Goal: Transaction & Acquisition: Purchase product/service

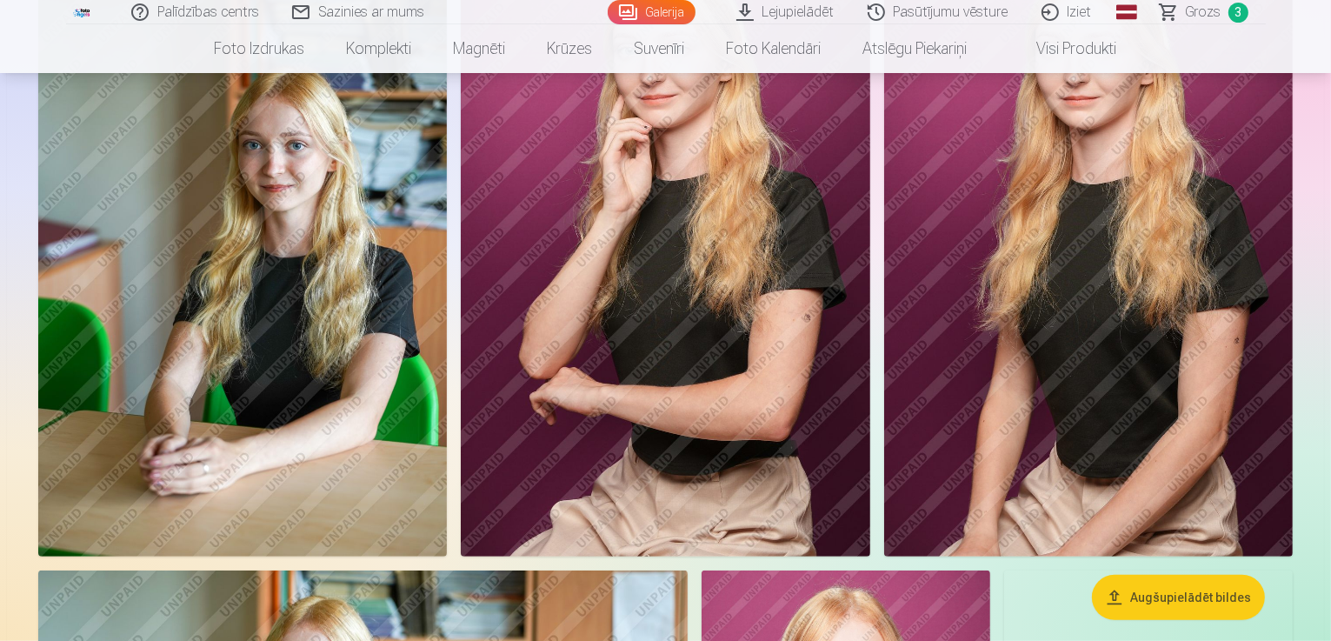
scroll to position [435, 0]
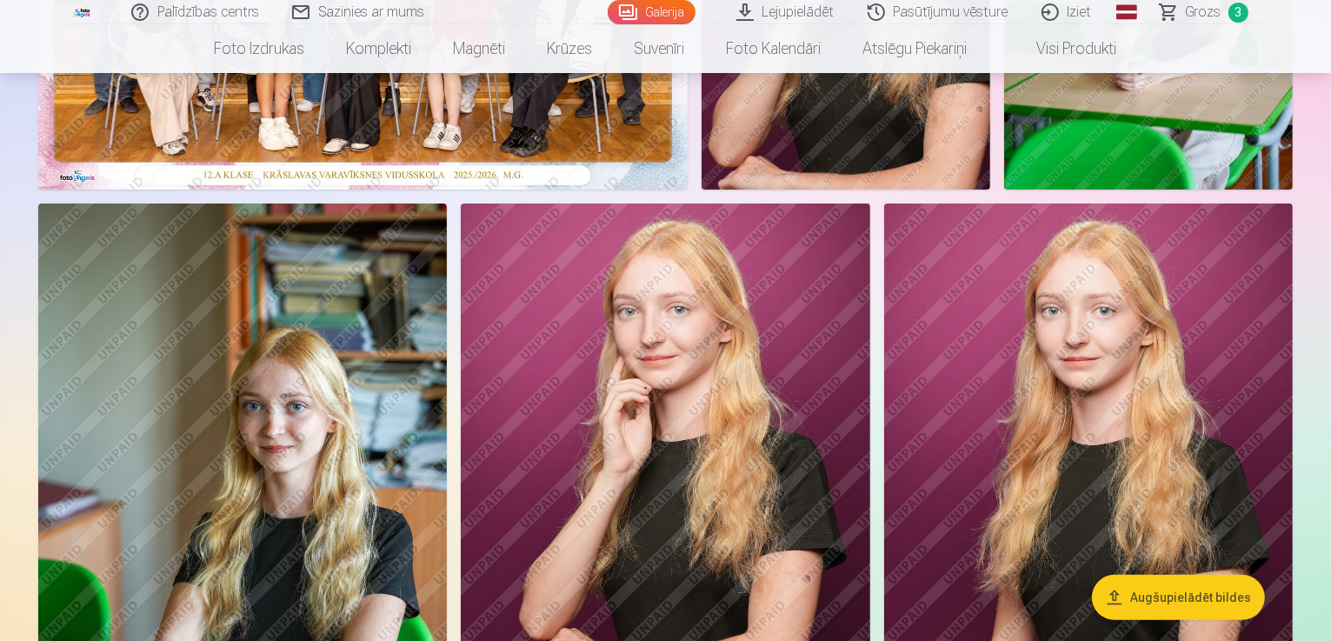
drag, startPoint x: 1208, startPoint y: 13, endPoint x: 1203, endPoint y: 22, distance: 10.1
click at [1208, 14] on span "Grozs" at bounding box center [1203, 12] width 36 height 21
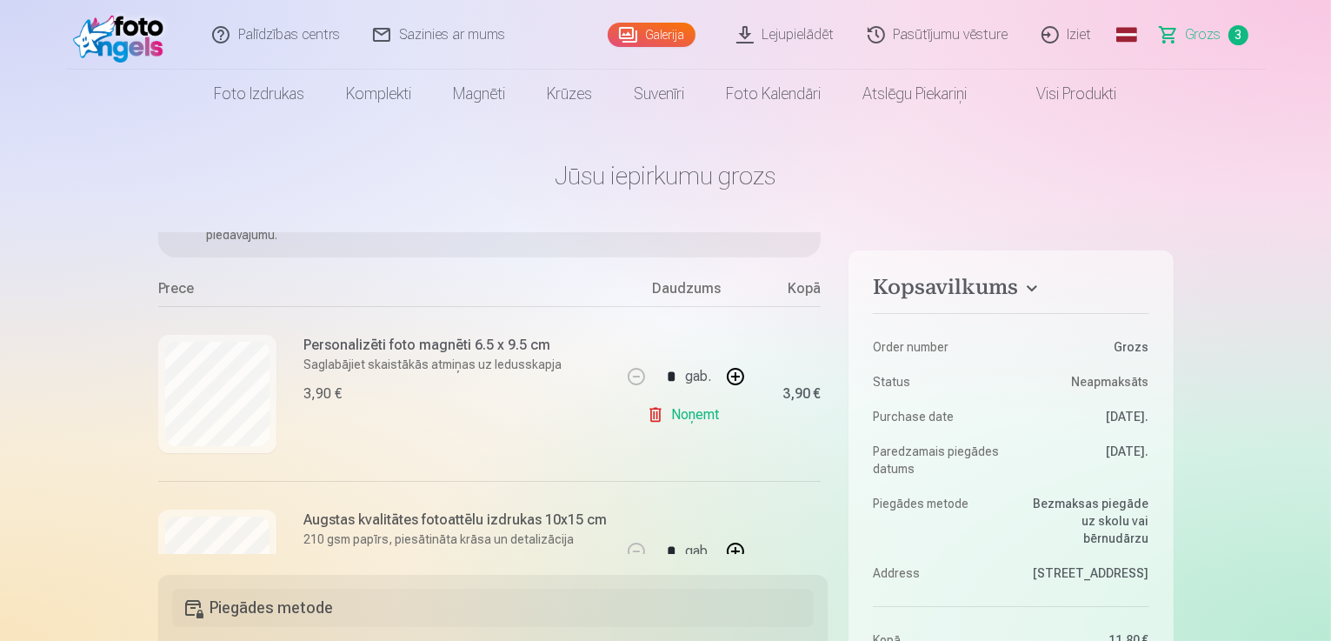
scroll to position [245, 0]
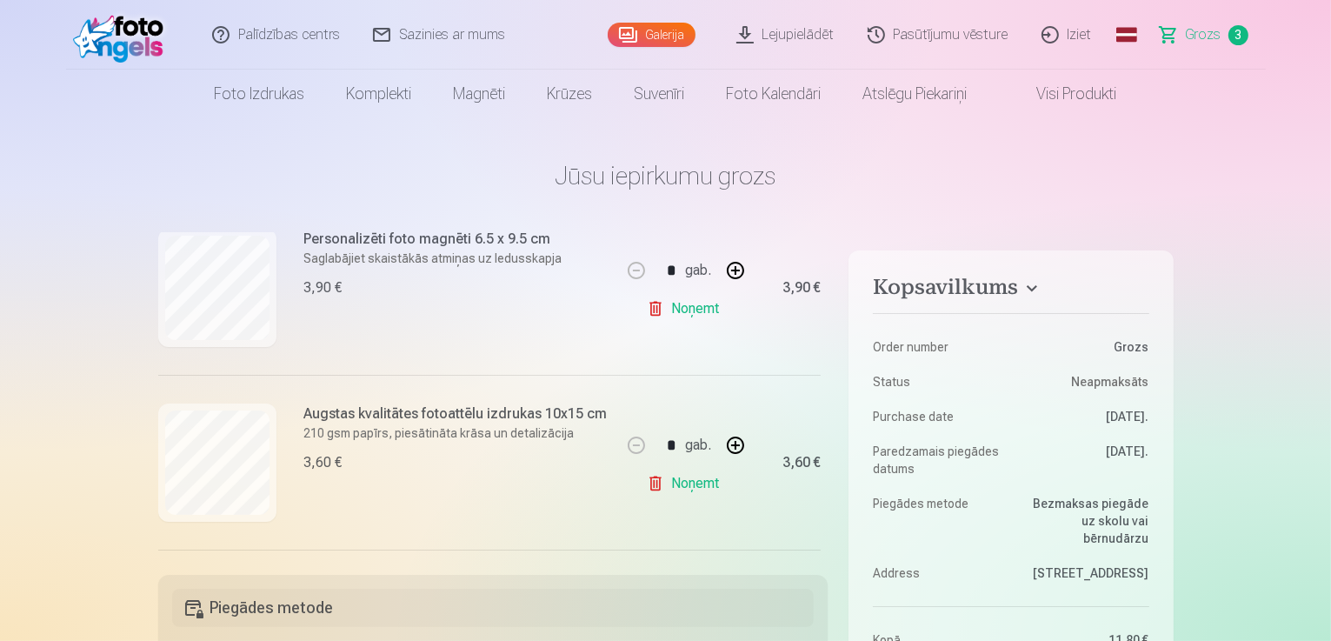
click at [673, 481] on link "Noņemt" at bounding box center [686, 483] width 79 height 35
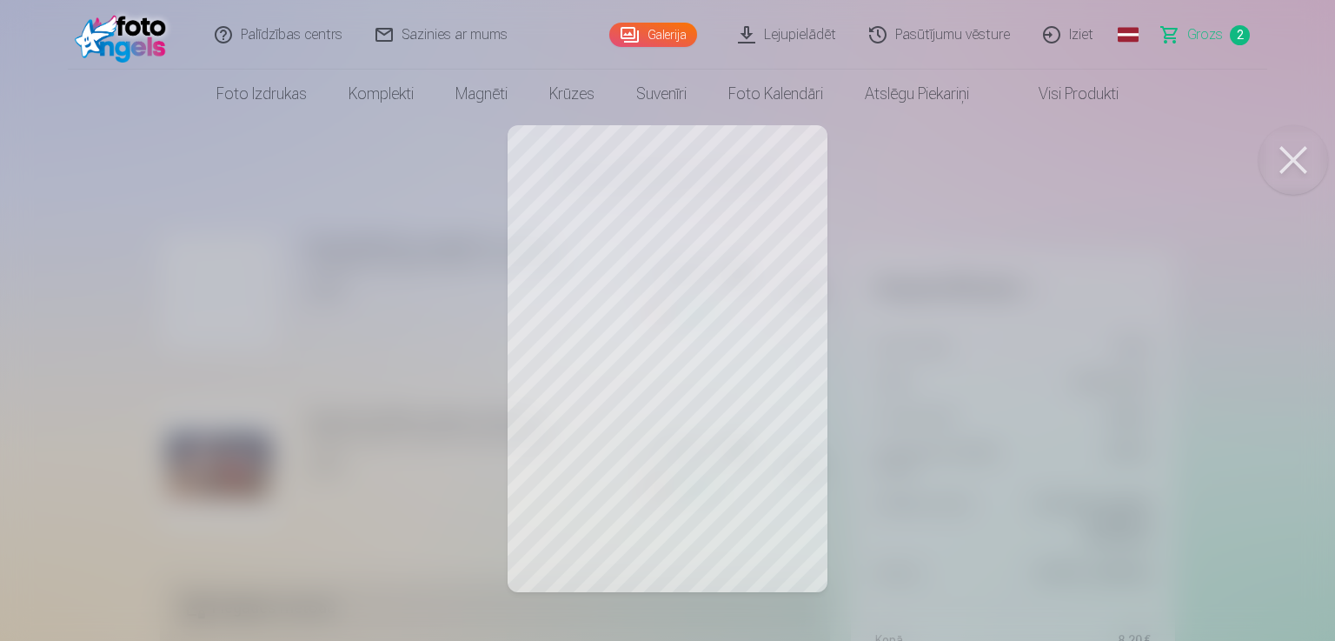
click at [1300, 155] on button at bounding box center [1293, 160] width 70 height 70
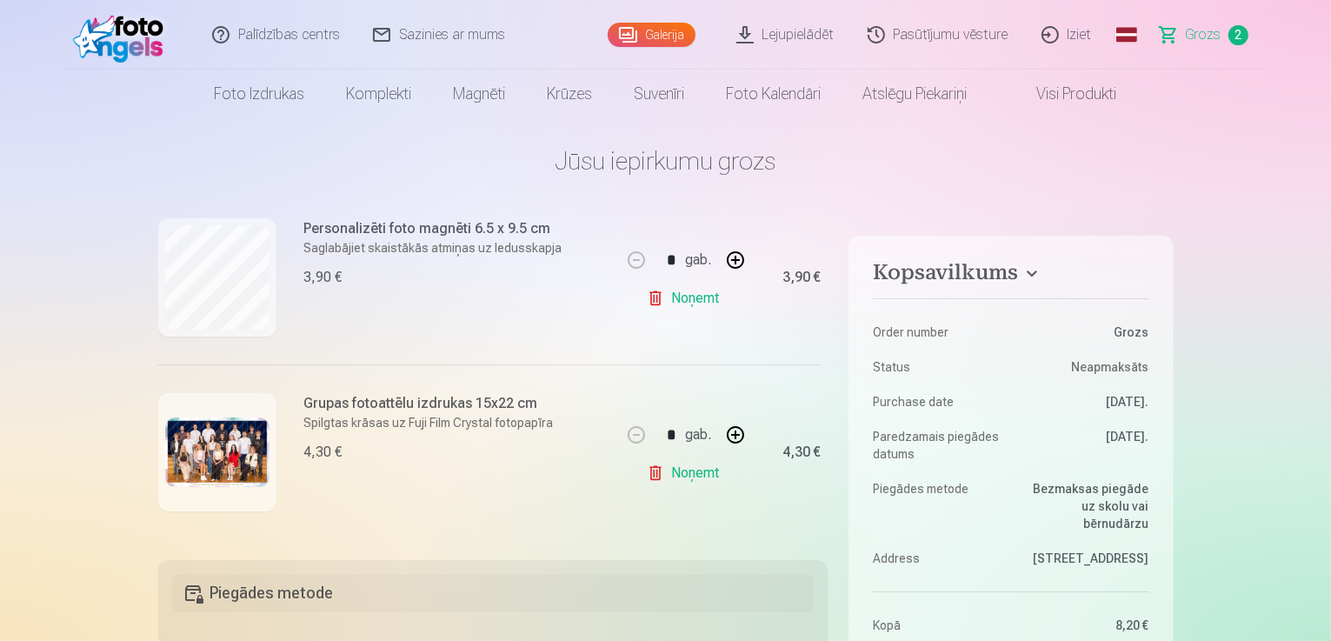
scroll to position [0, 0]
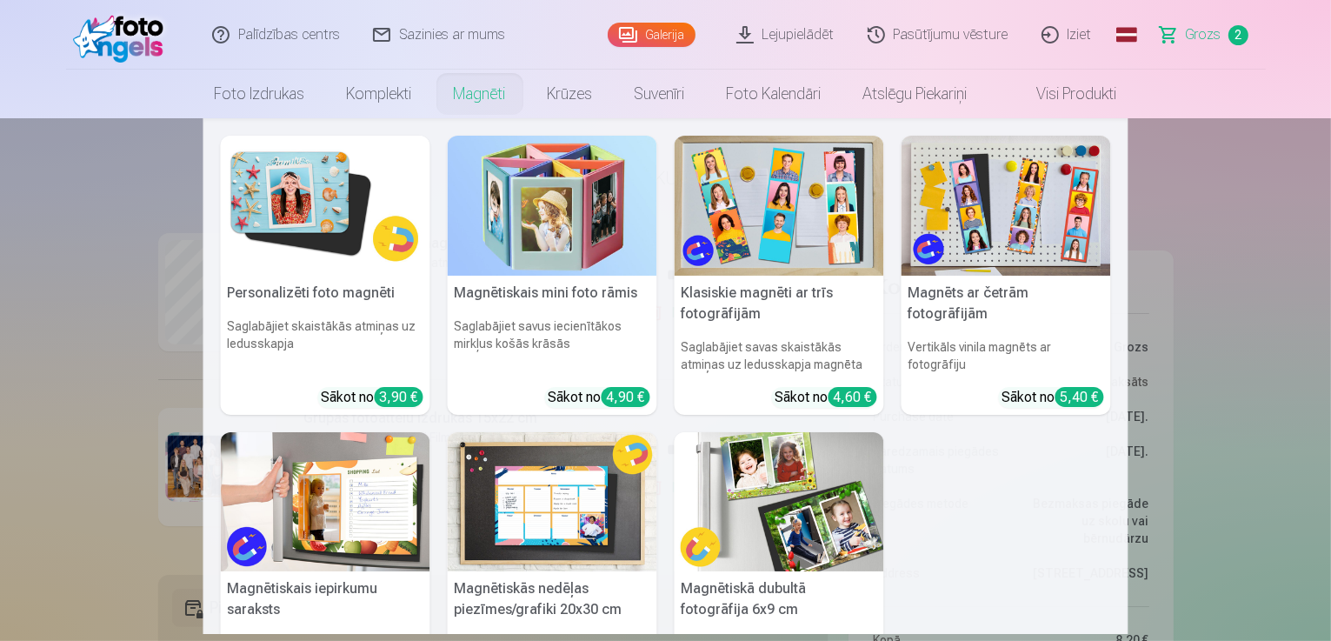
click at [827, 507] on img at bounding box center [778, 502] width 209 height 140
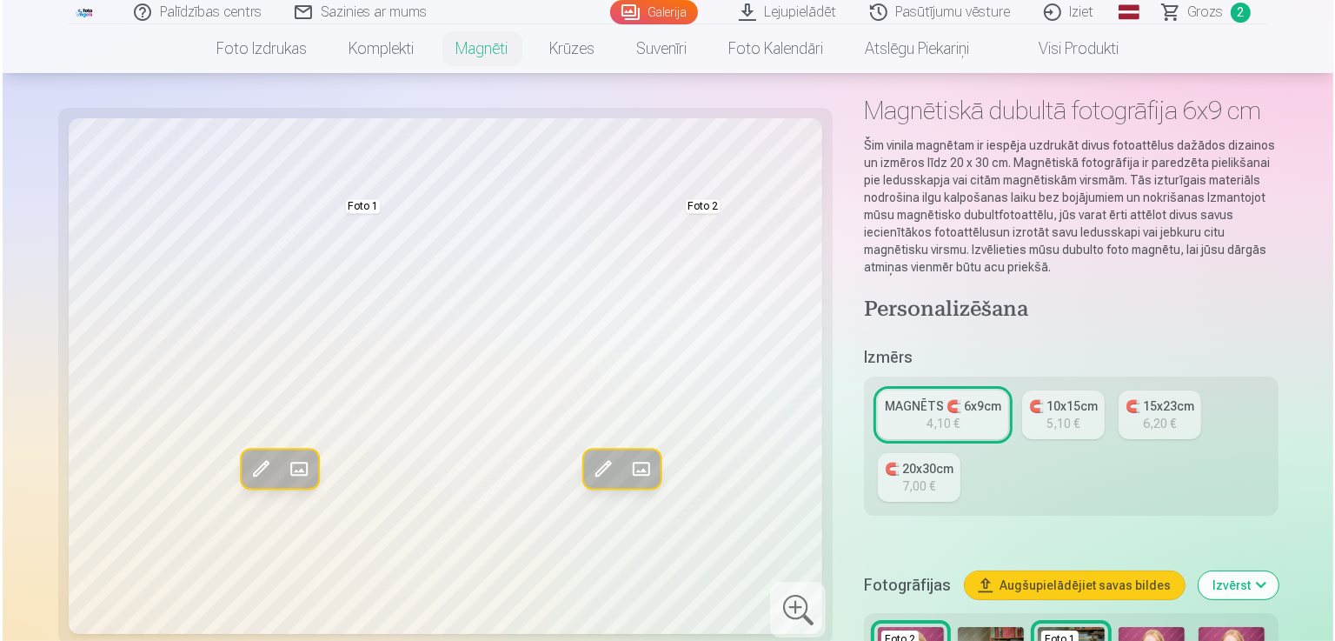
scroll to position [87, 0]
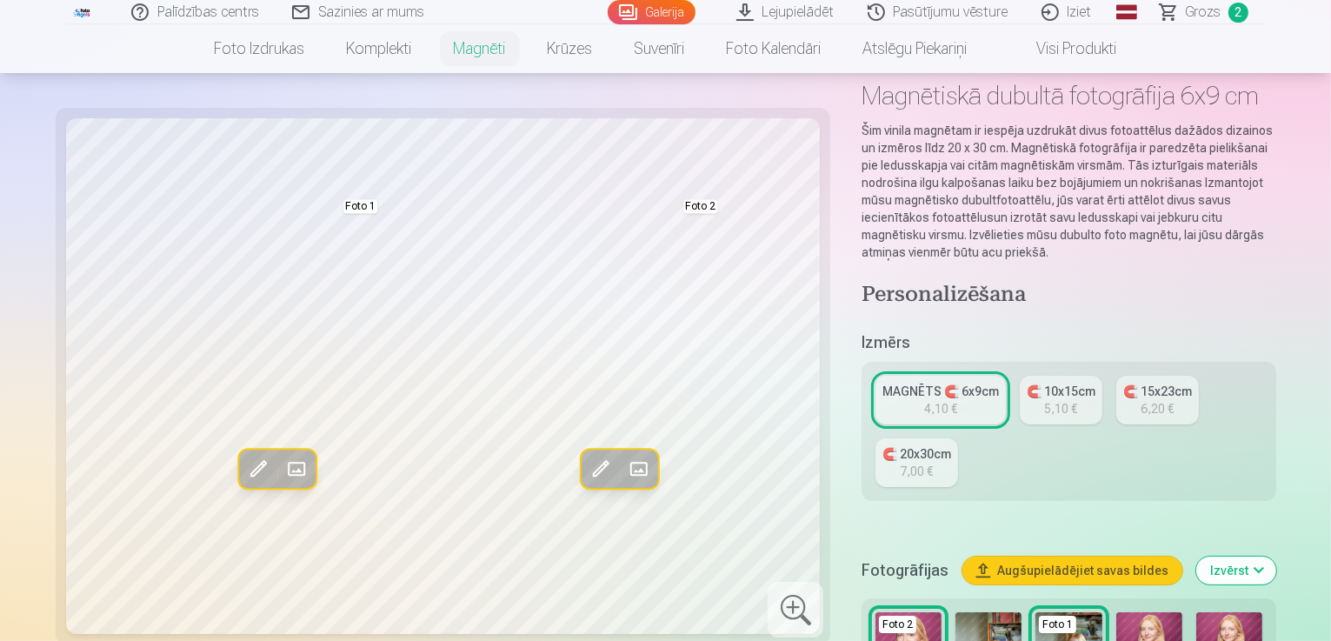
click at [245, 471] on span at bounding box center [259, 469] width 28 height 28
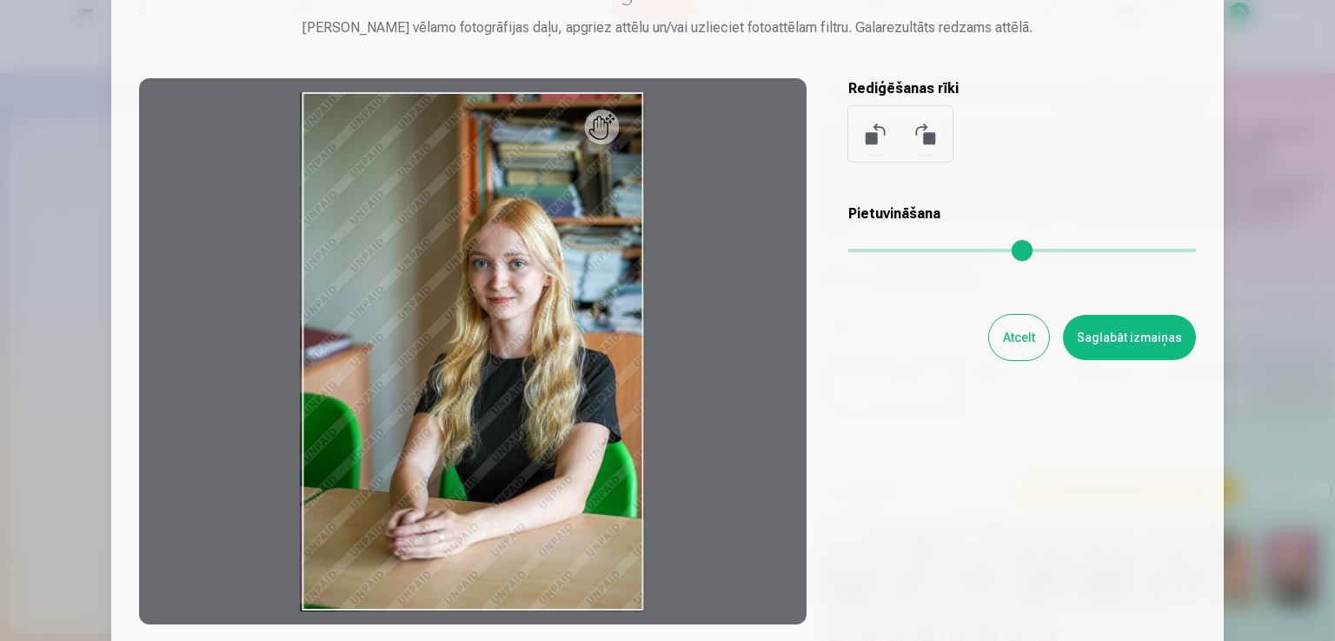
click at [1001, 329] on button "Atcelt" at bounding box center [1019, 337] width 60 height 45
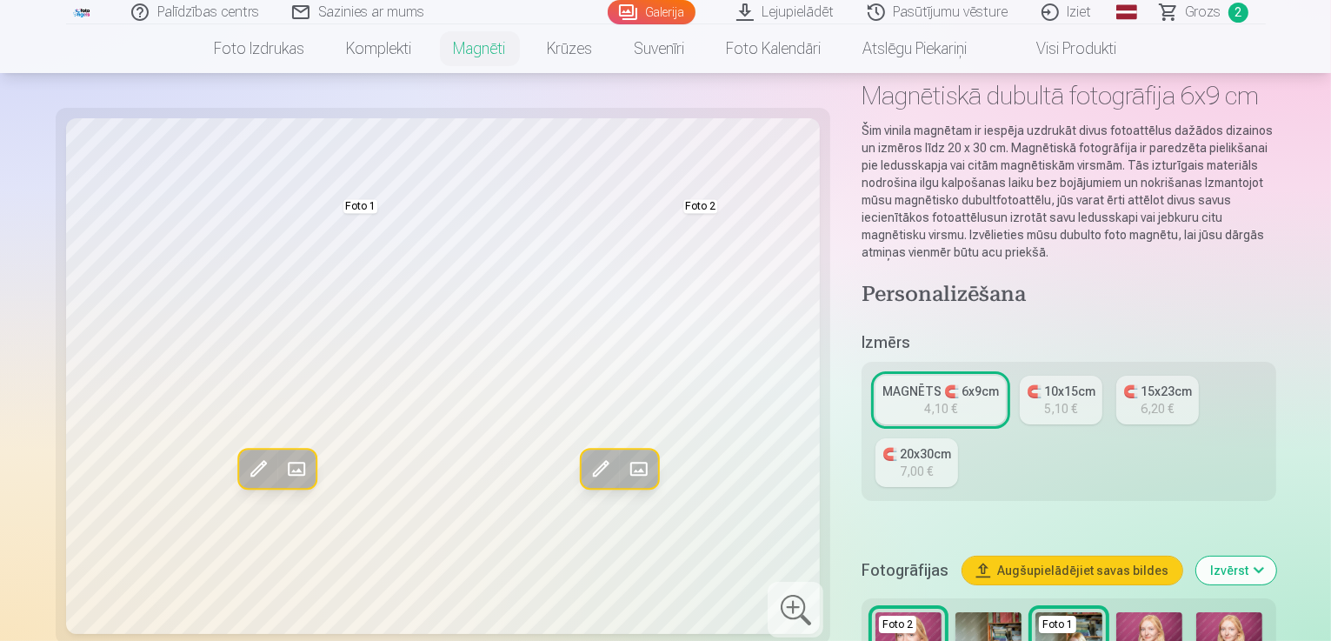
click at [283, 473] on span at bounding box center [297, 469] width 28 height 28
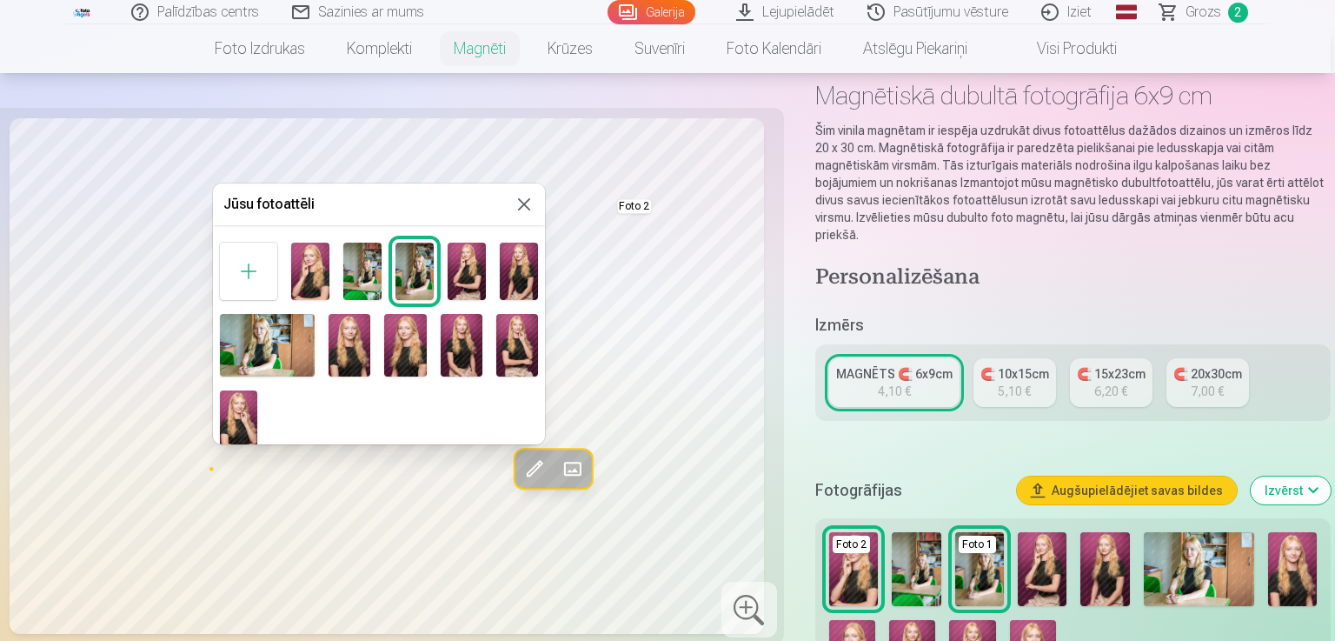
click at [309, 270] on img at bounding box center [310, 270] width 38 height 57
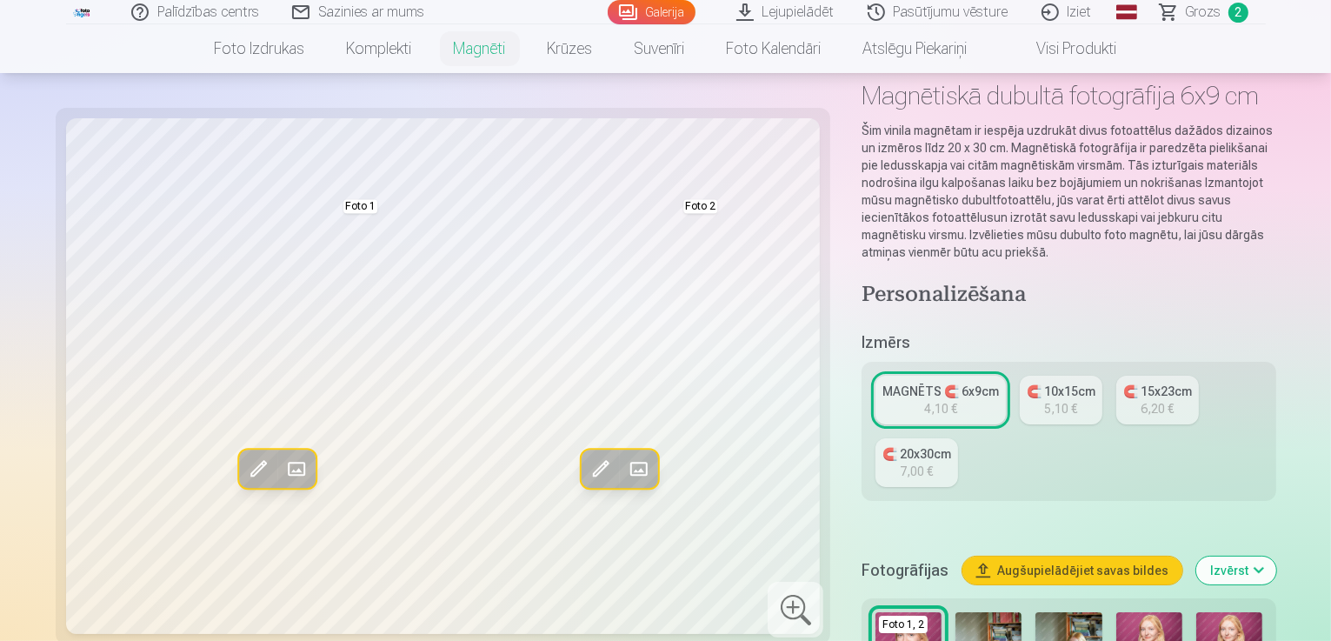
click at [624, 465] on span at bounding box center [638, 469] width 28 height 28
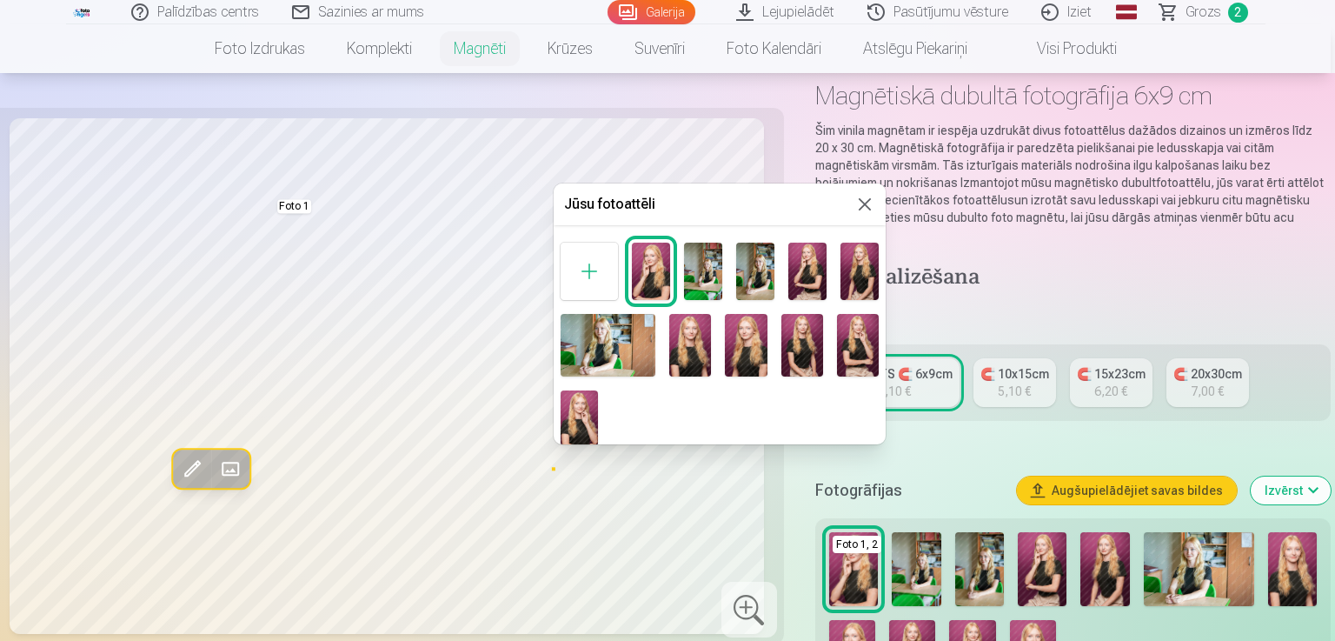
click at [650, 266] on img at bounding box center [651, 270] width 38 height 57
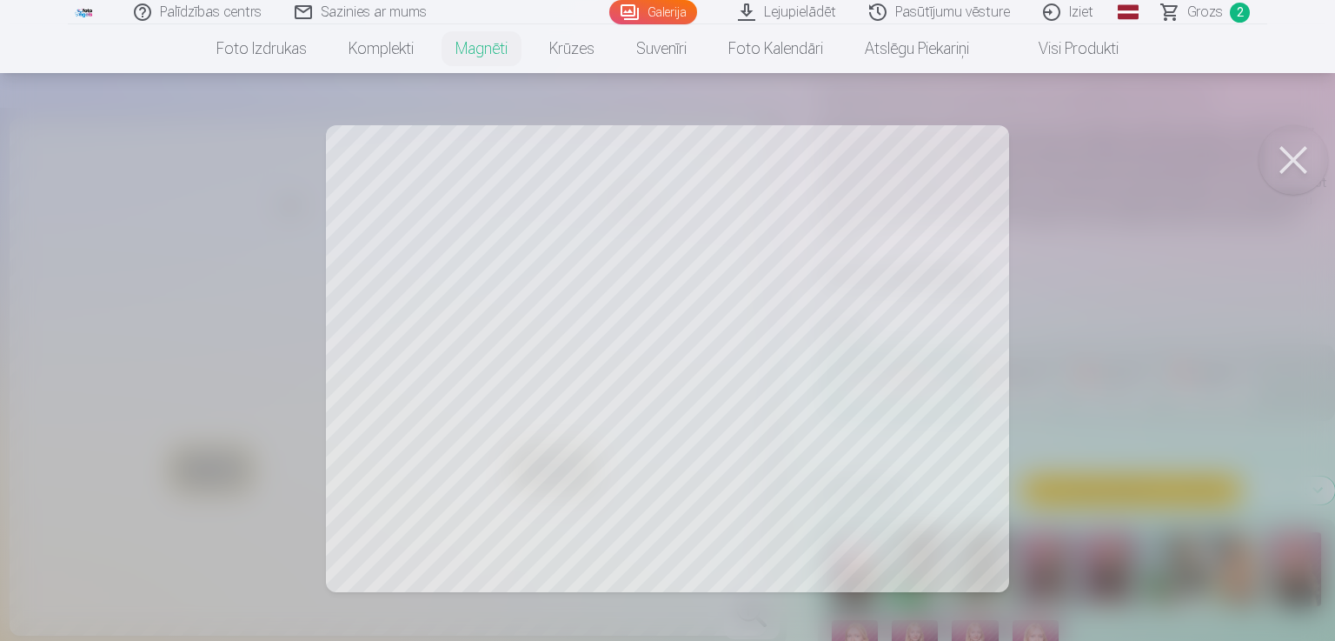
click at [1288, 149] on button at bounding box center [1293, 160] width 70 height 70
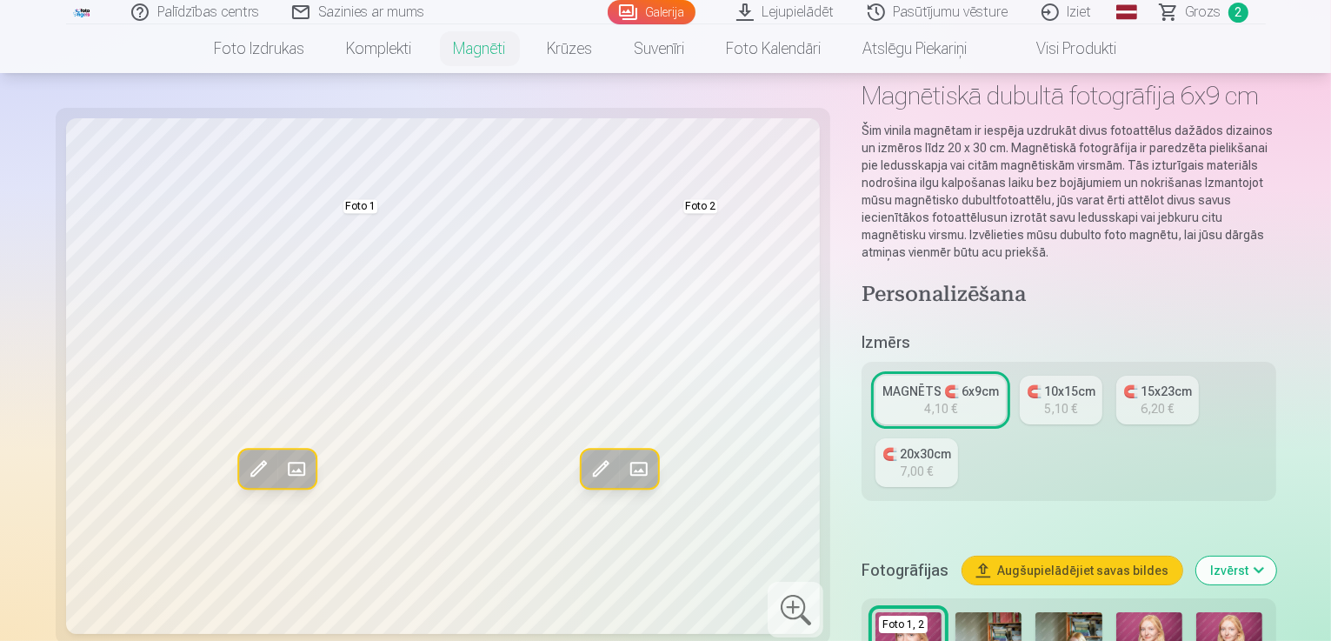
click at [245, 471] on span at bounding box center [259, 469] width 28 height 28
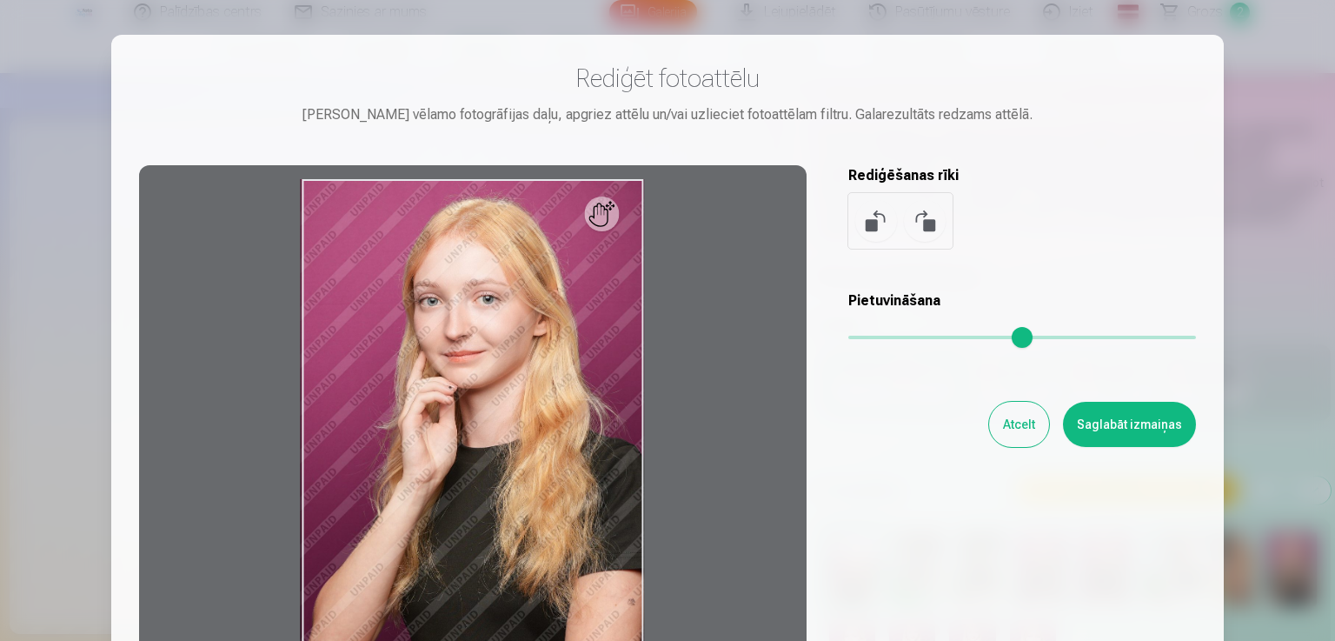
click at [1035, 418] on button "Atcelt" at bounding box center [1019, 424] width 60 height 45
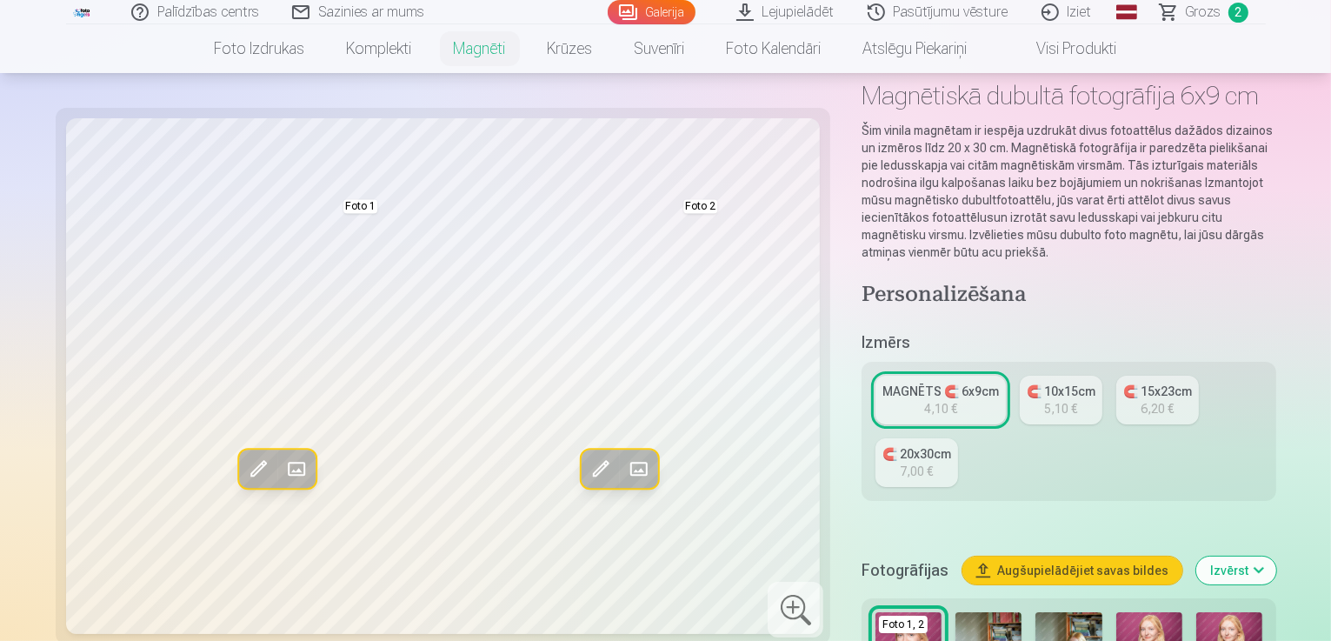
click at [283, 472] on span at bounding box center [297, 469] width 28 height 28
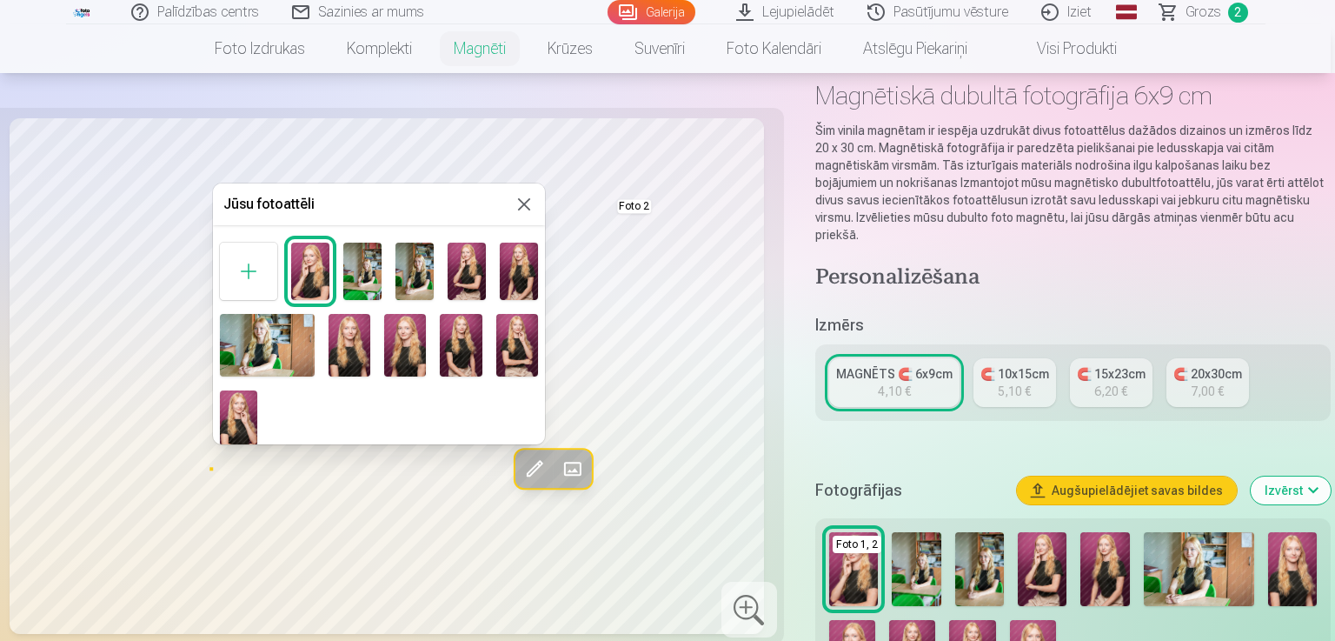
click at [245, 412] on img at bounding box center [238, 418] width 37 height 56
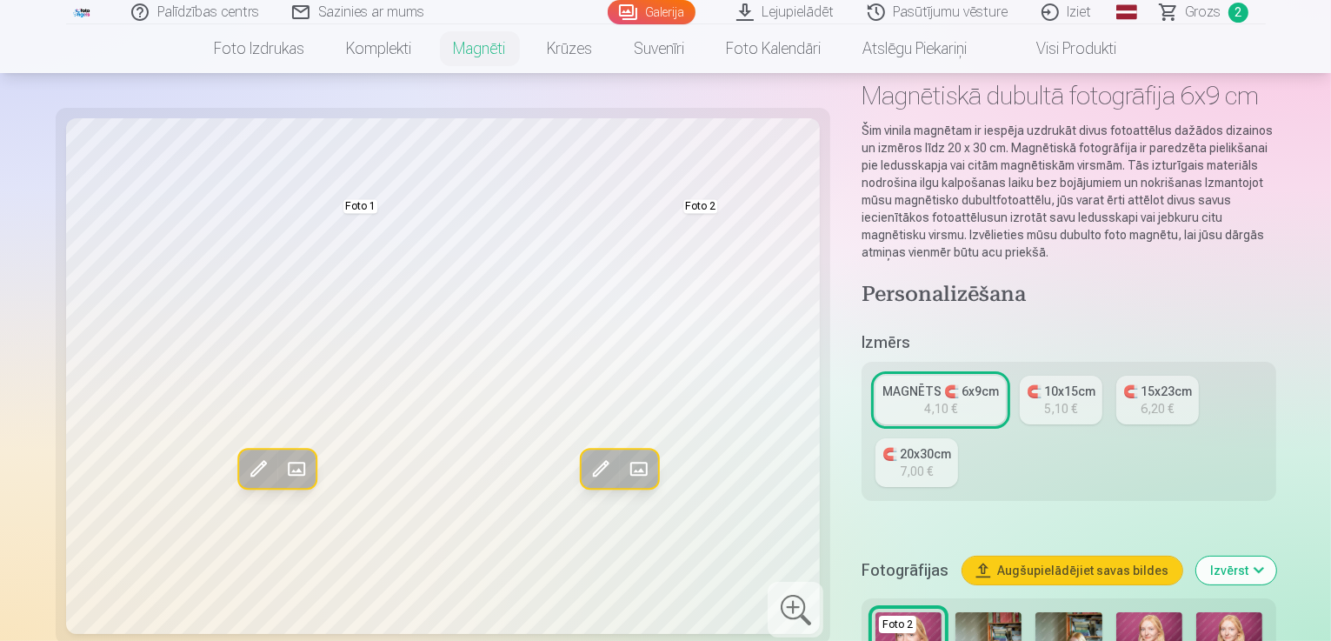
click at [283, 466] on span at bounding box center [297, 469] width 28 height 28
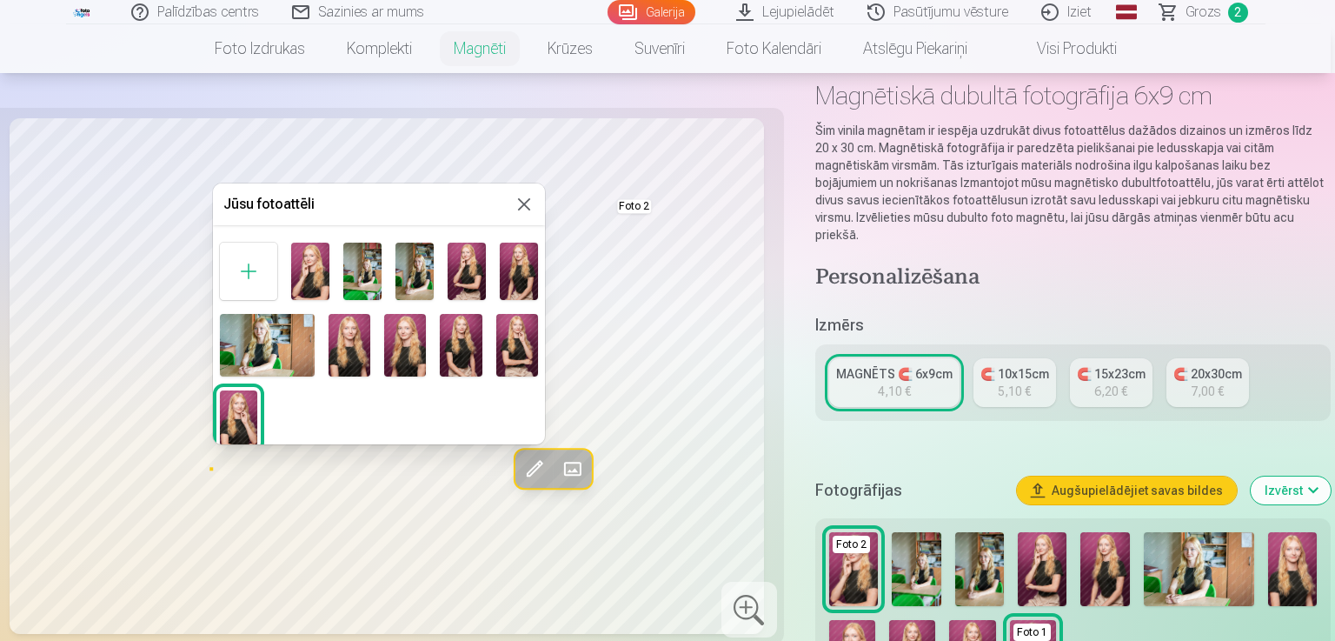
click at [355, 359] on img at bounding box center [350, 345] width 42 height 63
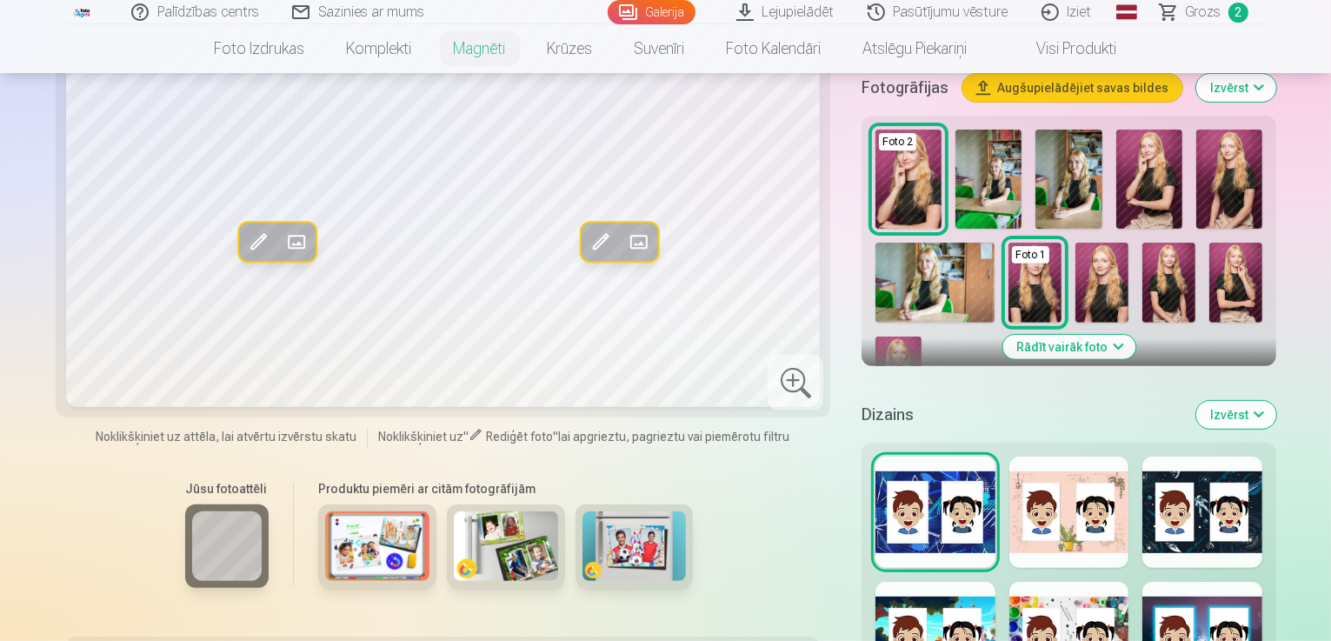
scroll to position [608, 0]
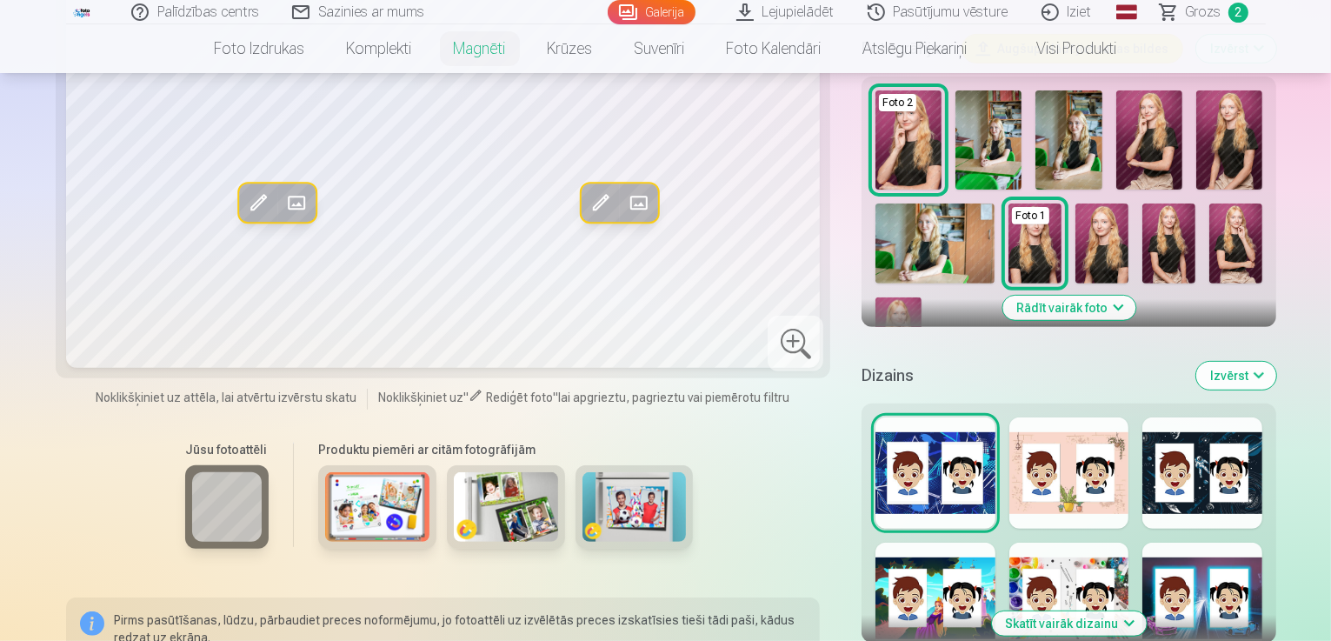
click at [1127, 611] on button "Skatīt vairāk dizainu" at bounding box center [1069, 623] width 155 height 24
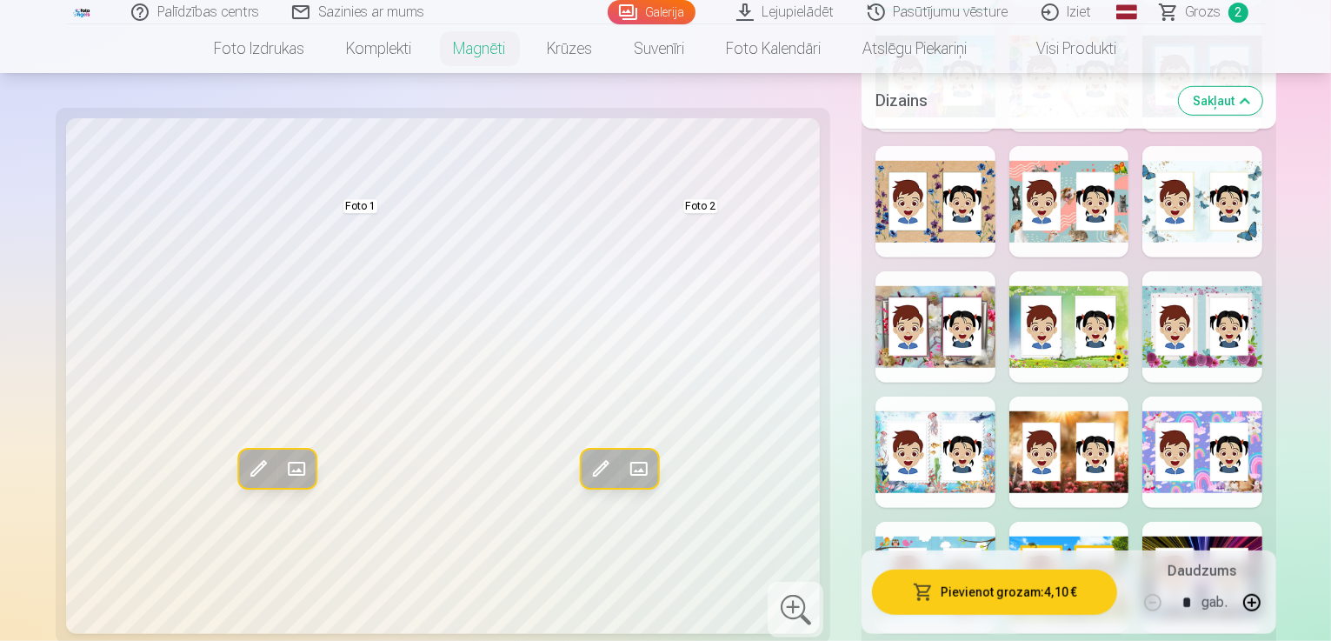
scroll to position [1304, 0]
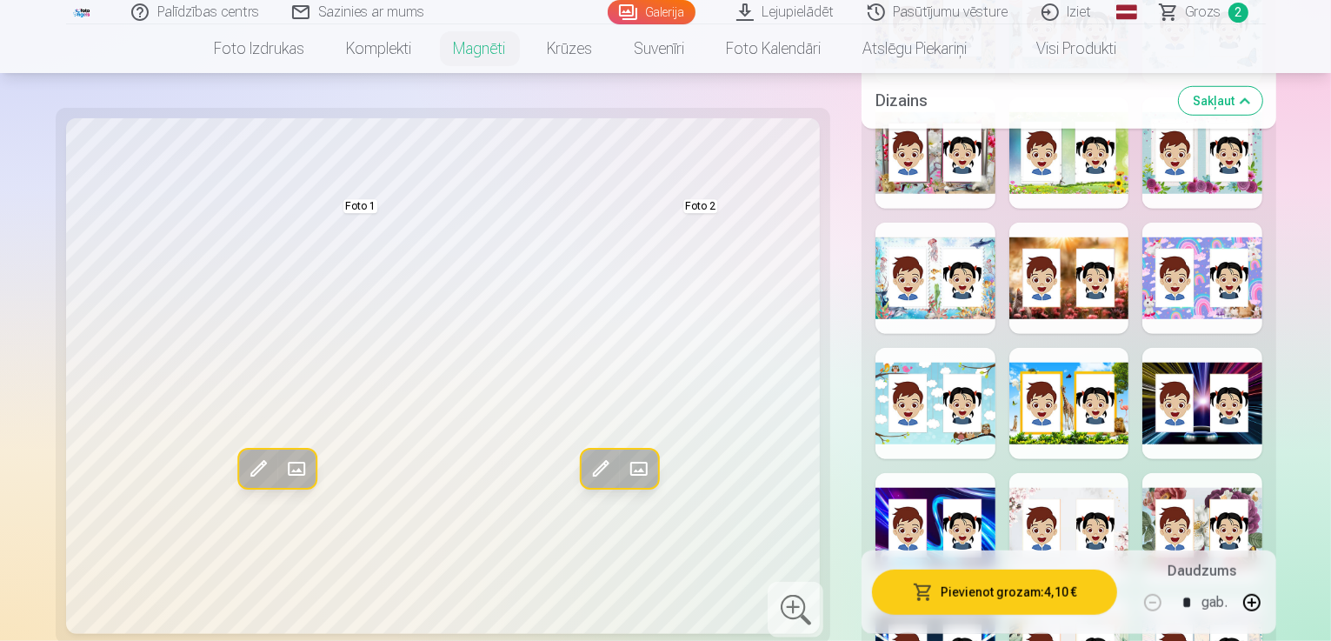
click at [1071, 473] on div at bounding box center [1069, 528] width 120 height 111
click at [1179, 473] on div at bounding box center [1202, 528] width 120 height 111
click at [1111, 473] on div at bounding box center [1069, 528] width 120 height 111
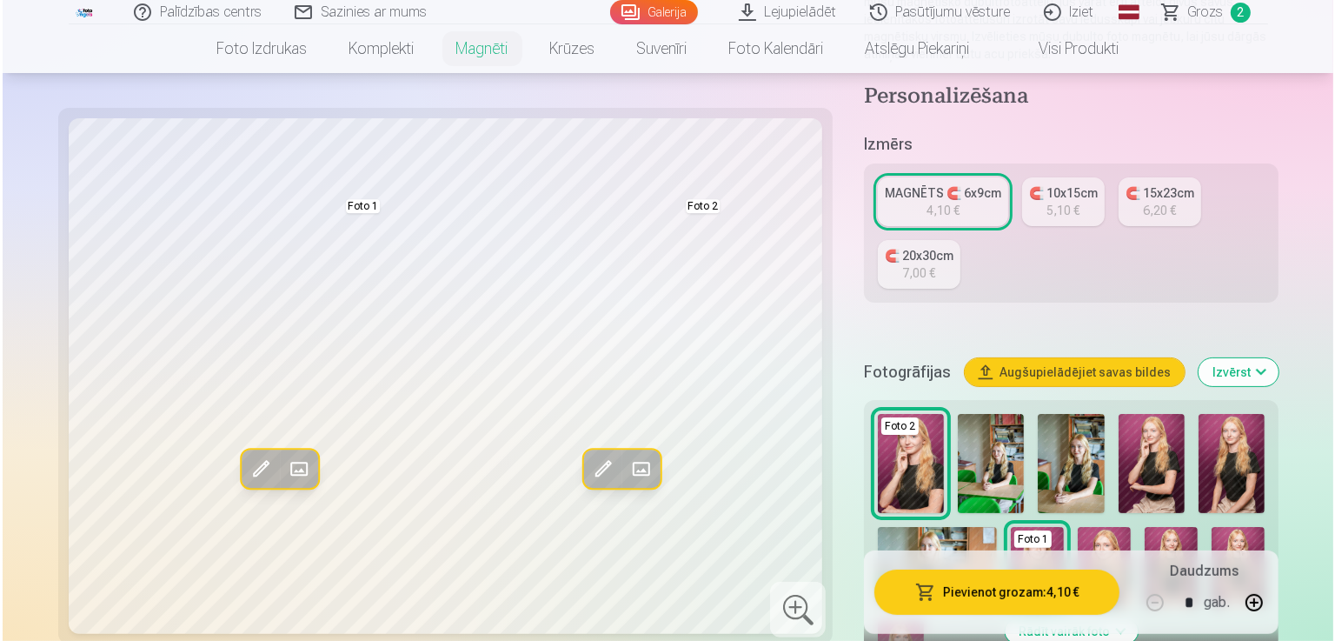
scroll to position [348, 0]
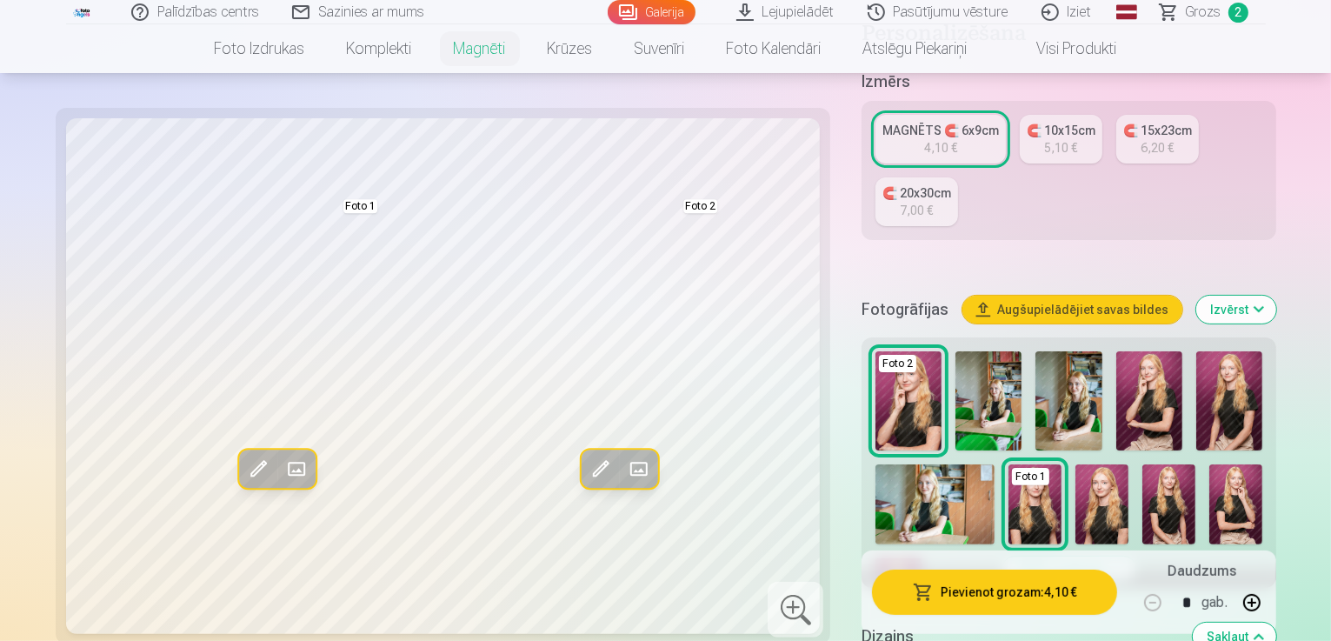
click at [949, 587] on button "Pievienot grozam : 4,10 €" at bounding box center [994, 591] width 245 height 45
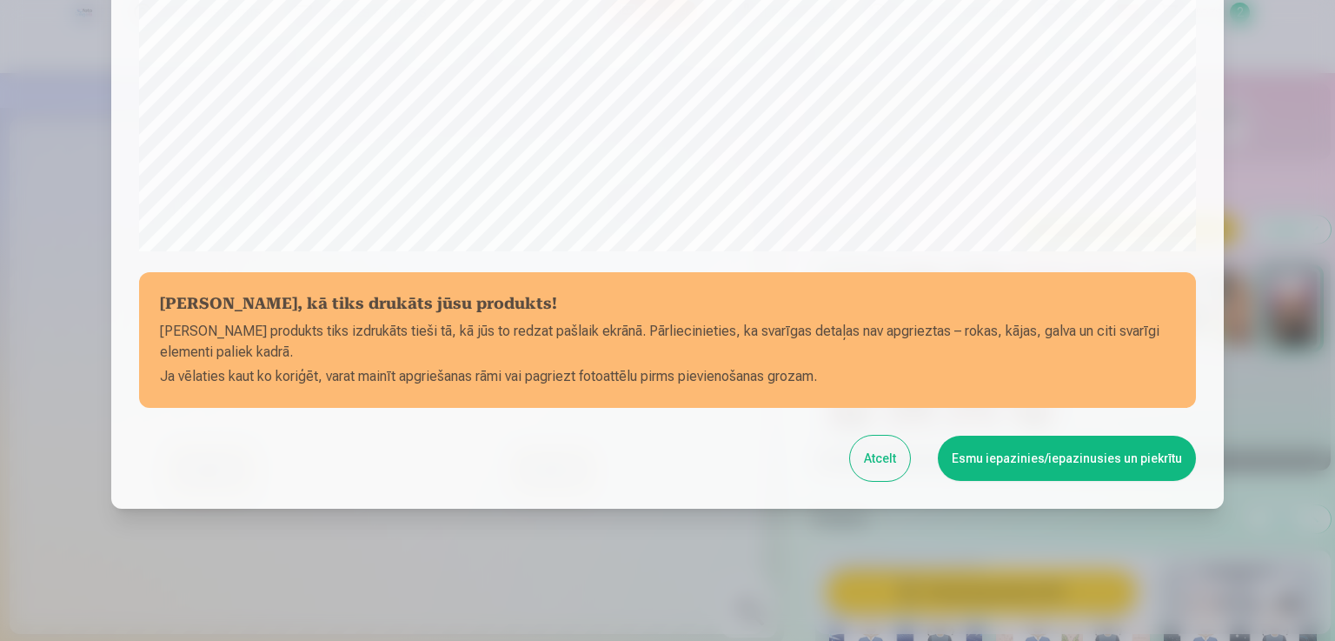
scroll to position [610, 0]
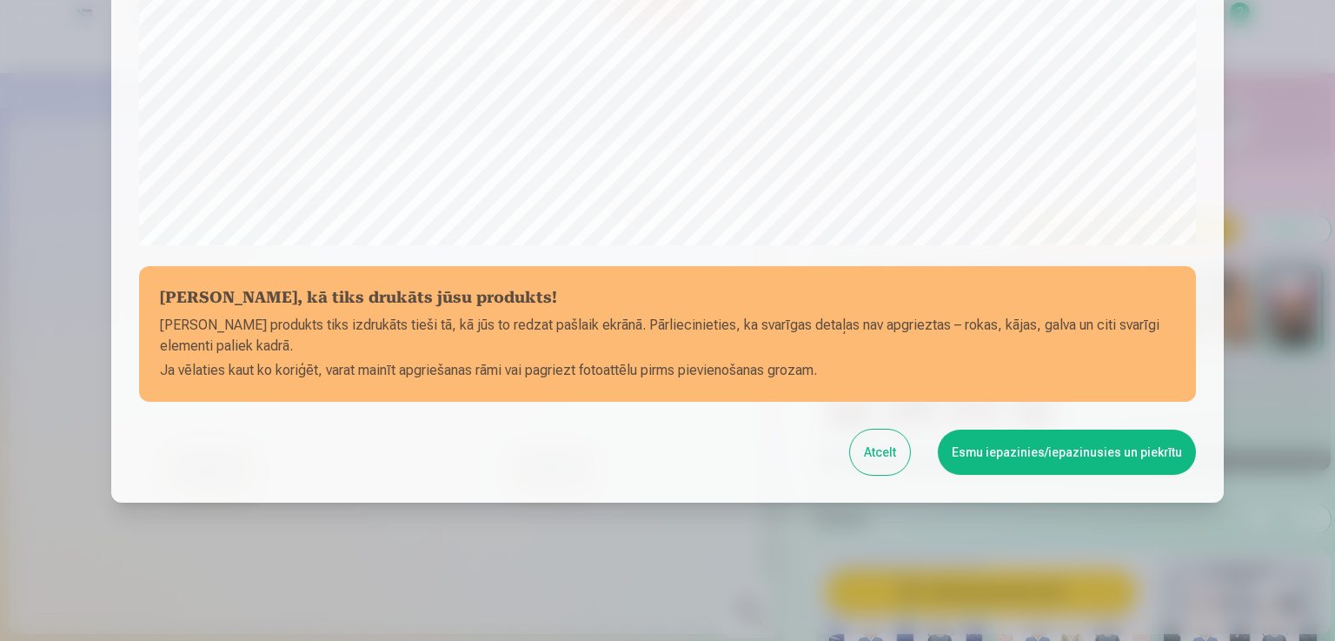
click at [1010, 455] on button "Esmu iepazinies/iepazinusies un piekrītu" at bounding box center [1067, 451] width 258 height 45
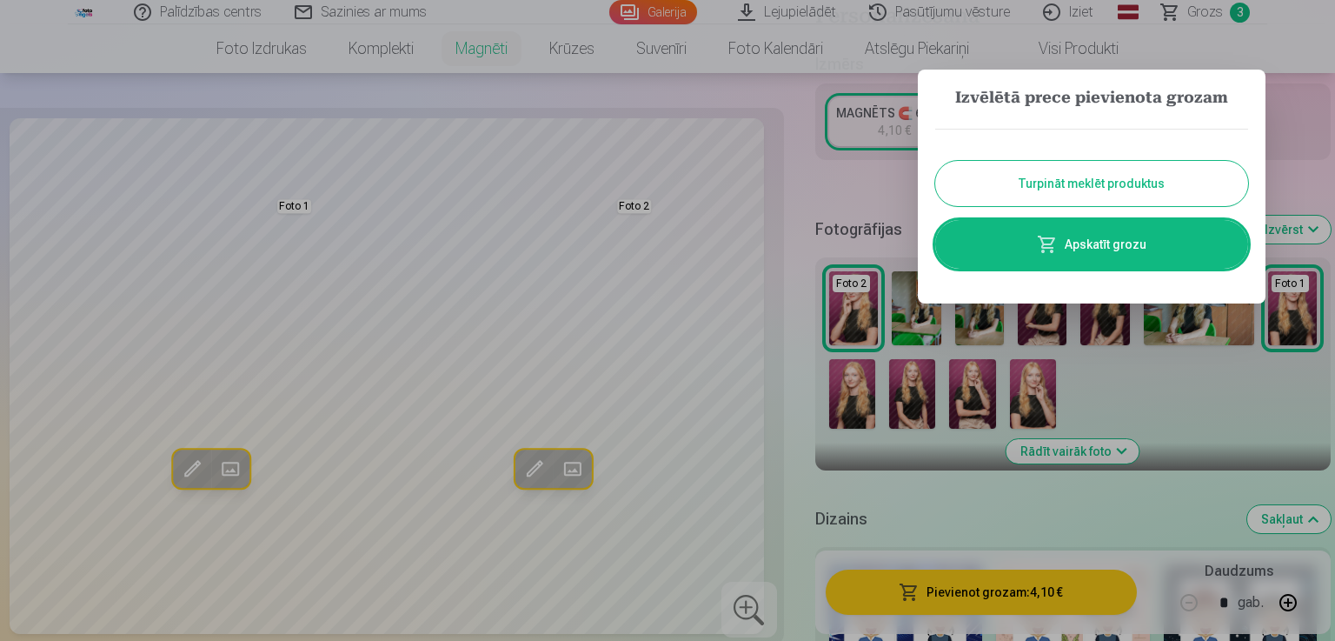
click at [1074, 236] on link "Apskatīt grozu" at bounding box center [1091, 244] width 313 height 49
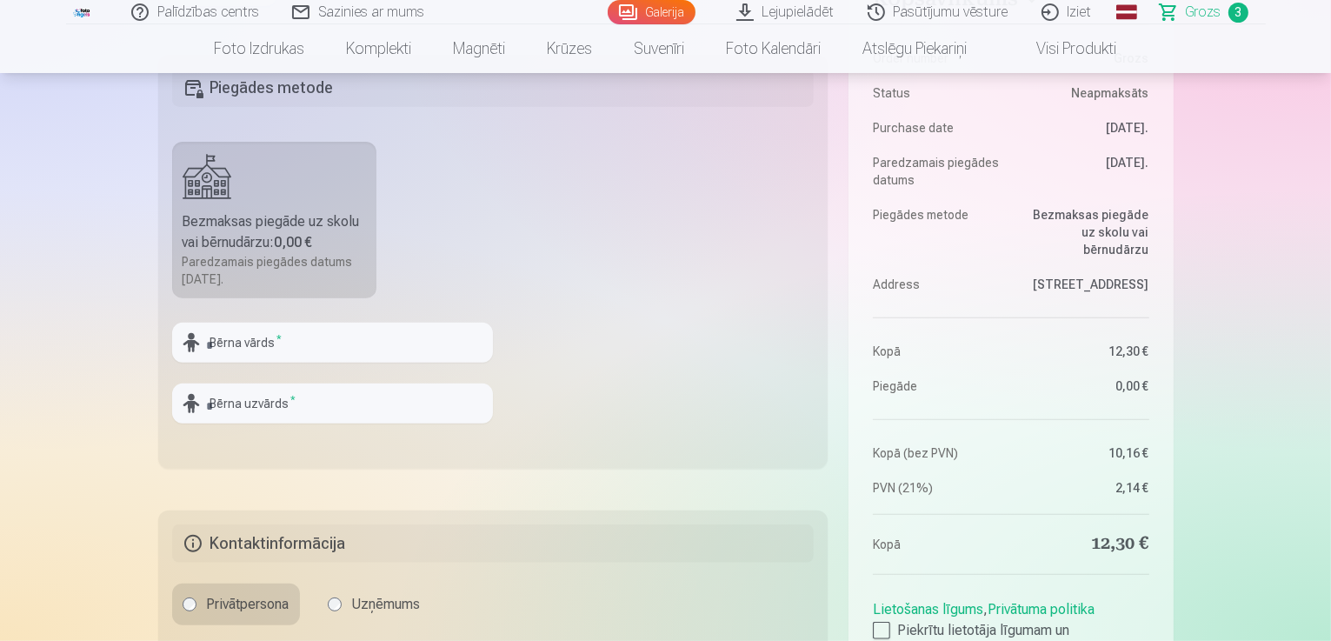
scroll to position [521, 0]
click at [299, 347] on input "text" at bounding box center [332, 341] width 321 height 40
type input "*******"
click at [352, 391] on input "text" at bounding box center [332, 402] width 321 height 40
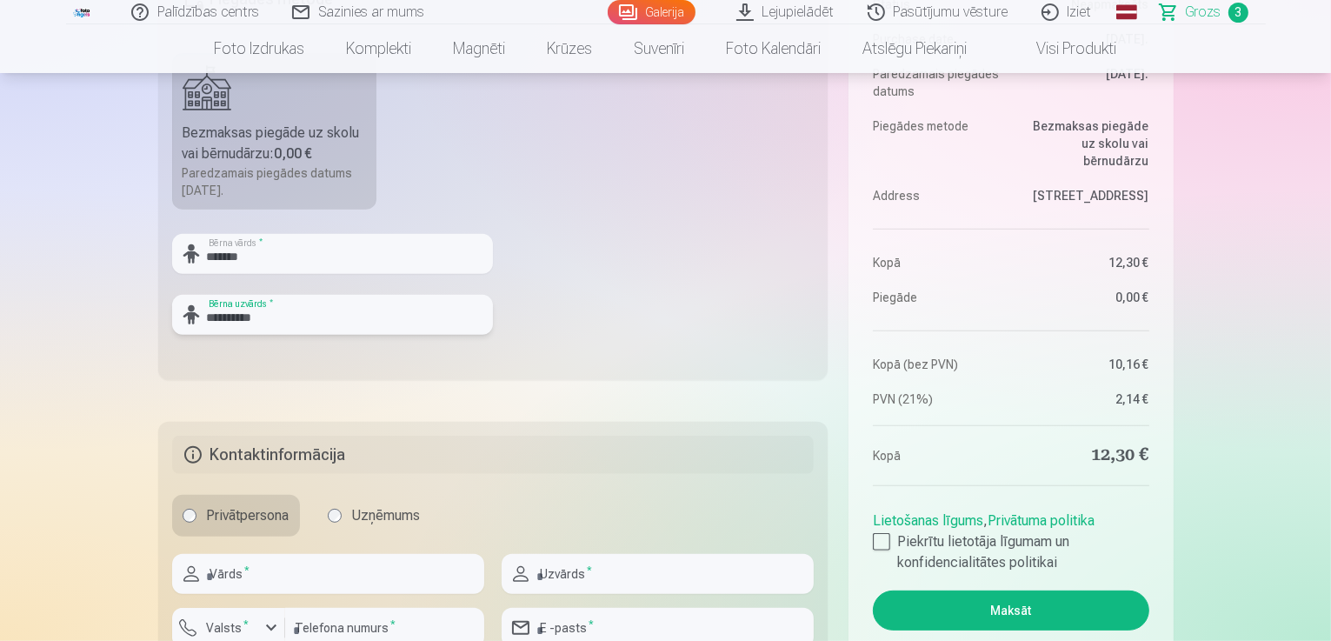
scroll to position [782, 0]
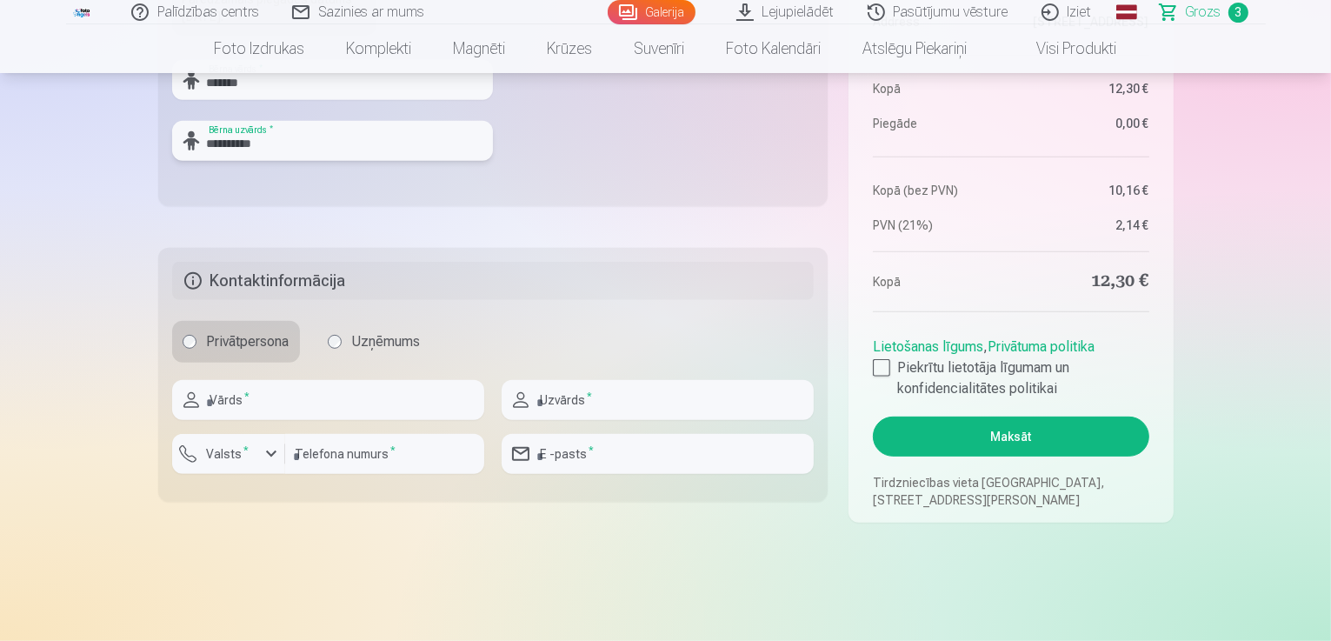
type input "**********"
click at [236, 401] on input "text" at bounding box center [328, 400] width 312 height 40
type input "******"
click at [550, 401] on input "text" at bounding box center [657, 400] width 312 height 40
click at [606, 409] on input "*********" at bounding box center [657, 400] width 312 height 40
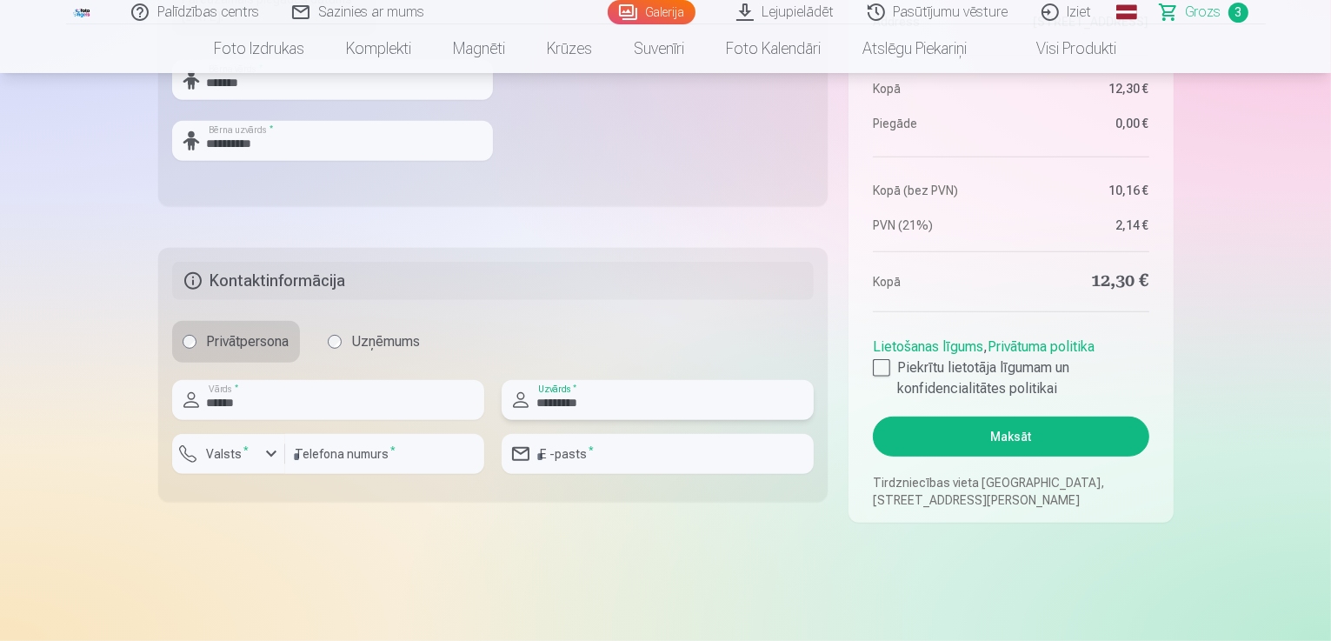
type input "*********"
click at [266, 456] on div "button" at bounding box center [271, 453] width 21 height 21
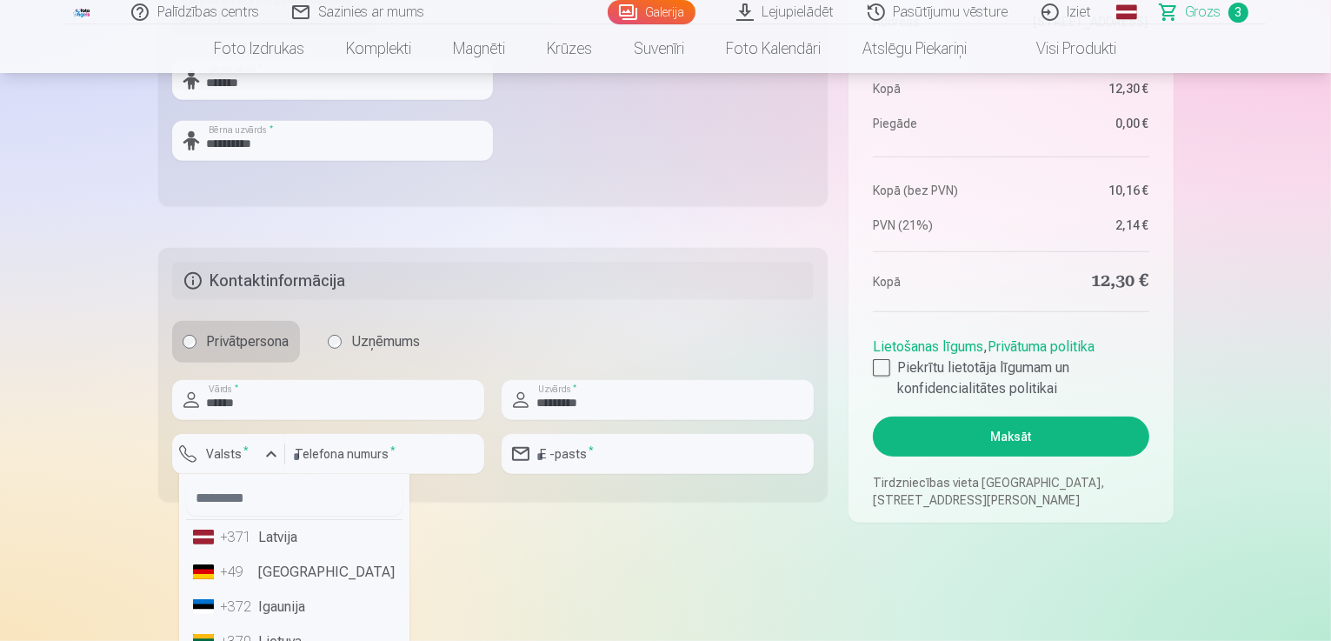
click at [280, 544] on li "+371 Latvija" at bounding box center [294, 537] width 216 height 35
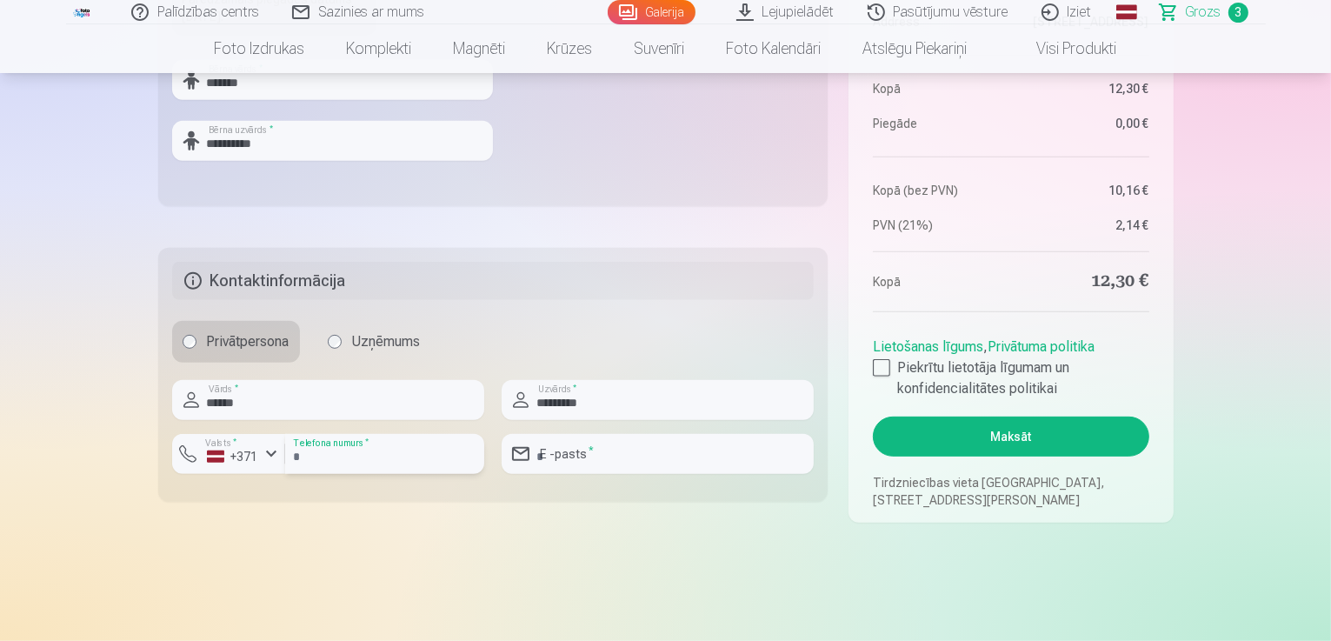
click at [329, 463] on input "number" at bounding box center [384, 454] width 199 height 40
type input "********"
click at [582, 449] on input "email" at bounding box center [657, 454] width 312 height 40
type input "**********"
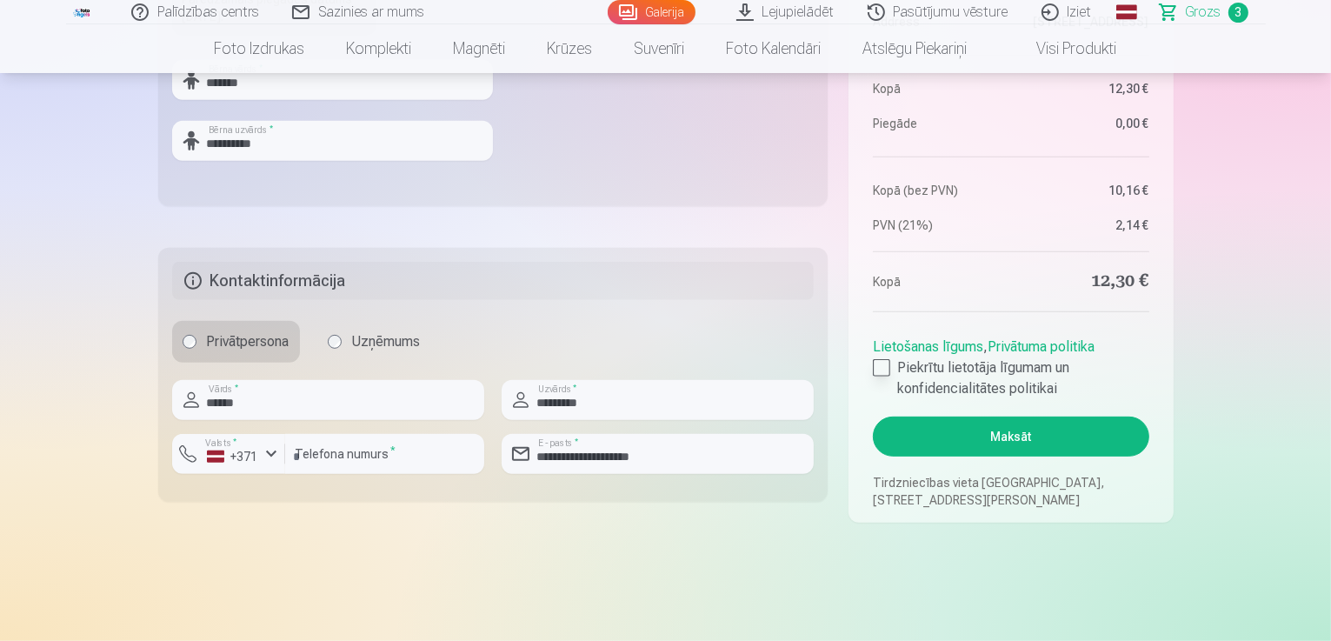
click at [892, 362] on label "Piekrītu lietotāja līgumam un konfidencialitātes politikai" at bounding box center [1011, 378] width 276 height 42
click at [1017, 442] on button "Maksāt" at bounding box center [1011, 436] width 276 height 40
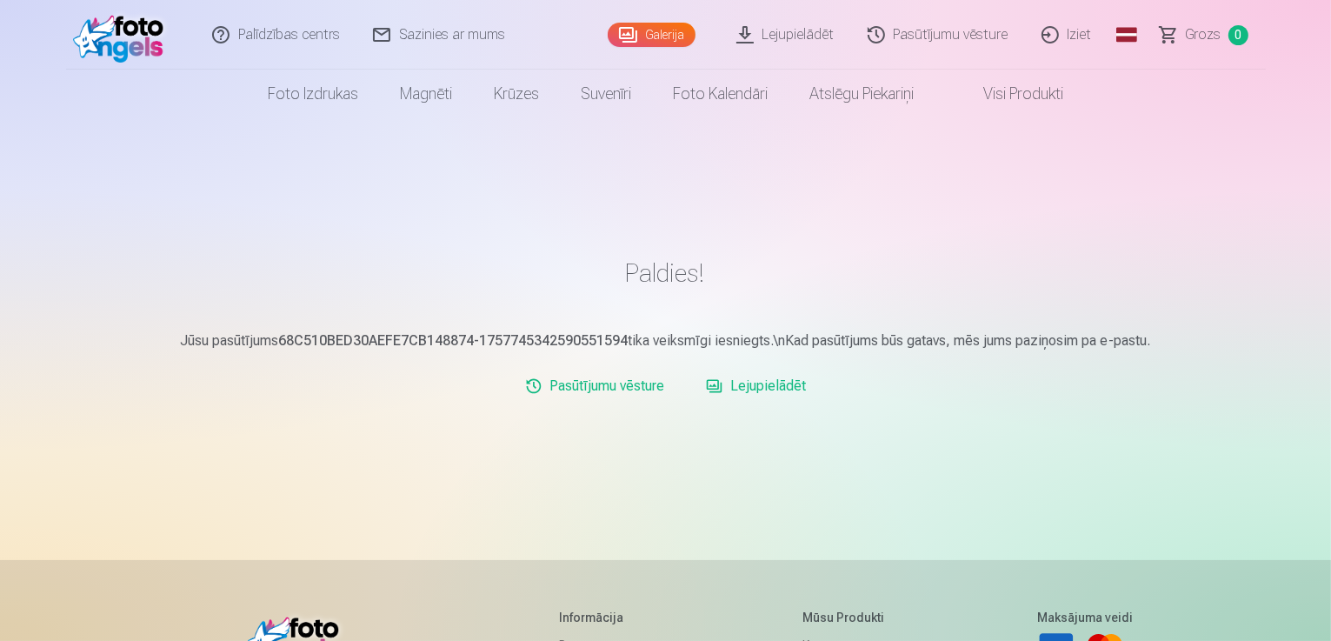
click at [1085, 39] on link "Iziet" at bounding box center [1067, 35] width 83 height 70
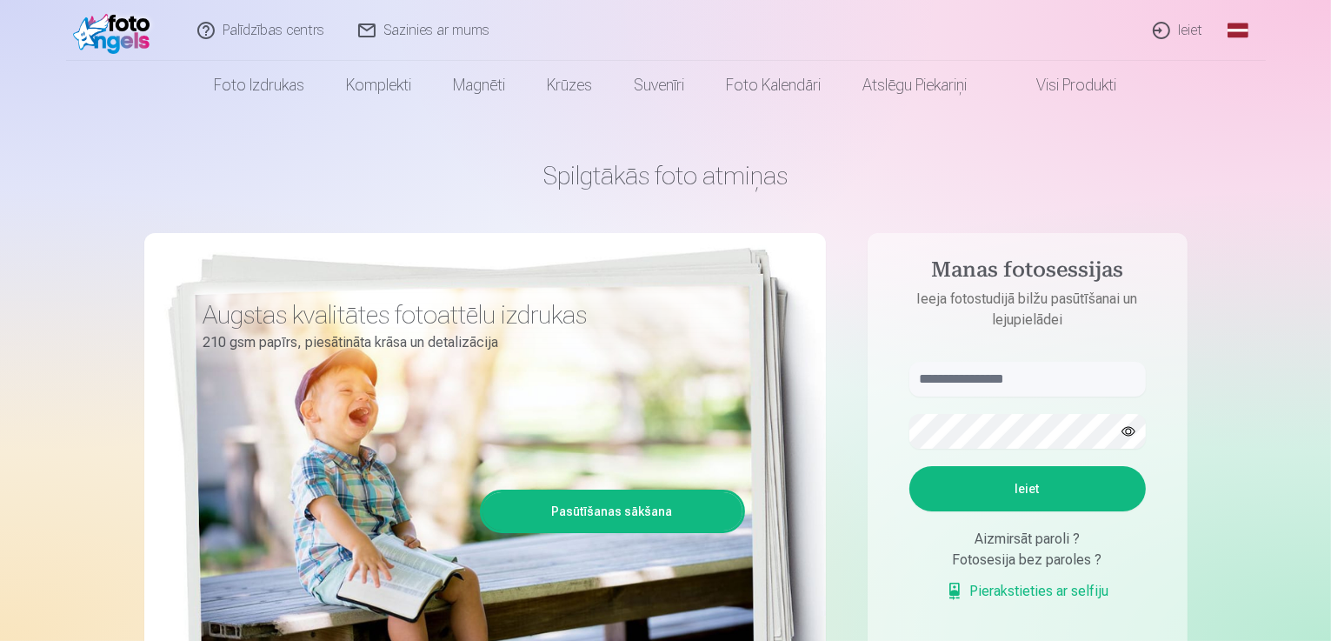
scroll to position [87, 0]
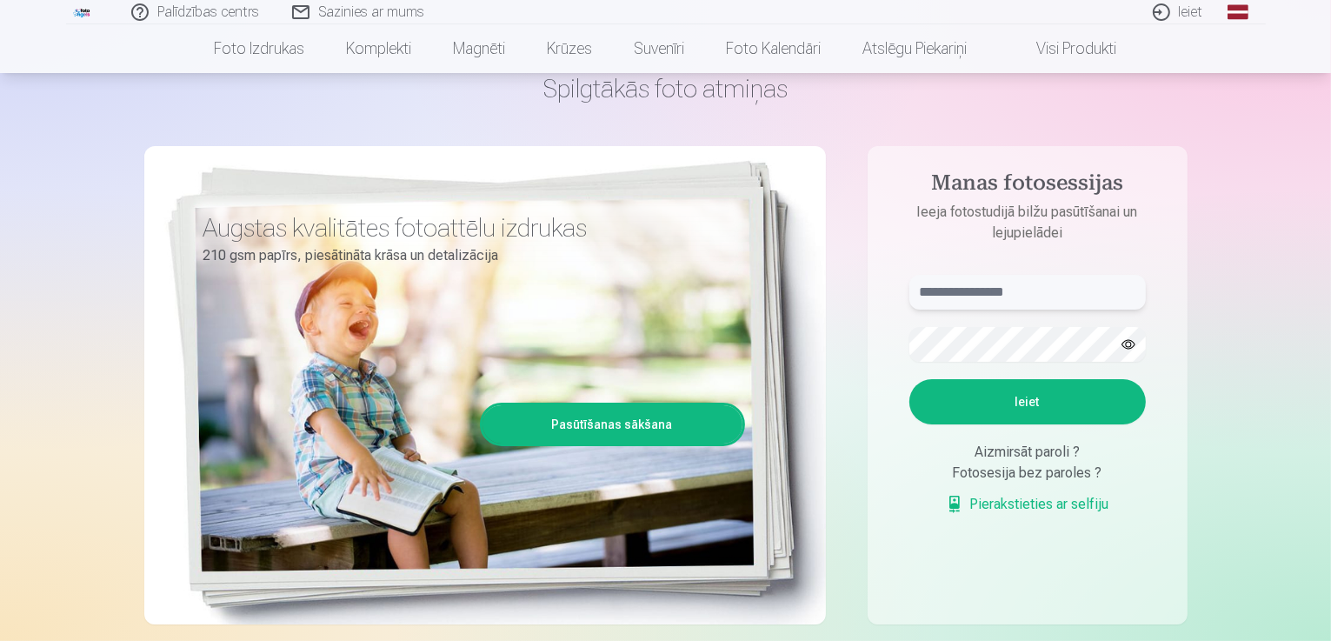
type input "**********"
click at [1034, 401] on button "Ieiet" at bounding box center [1027, 401] width 236 height 45
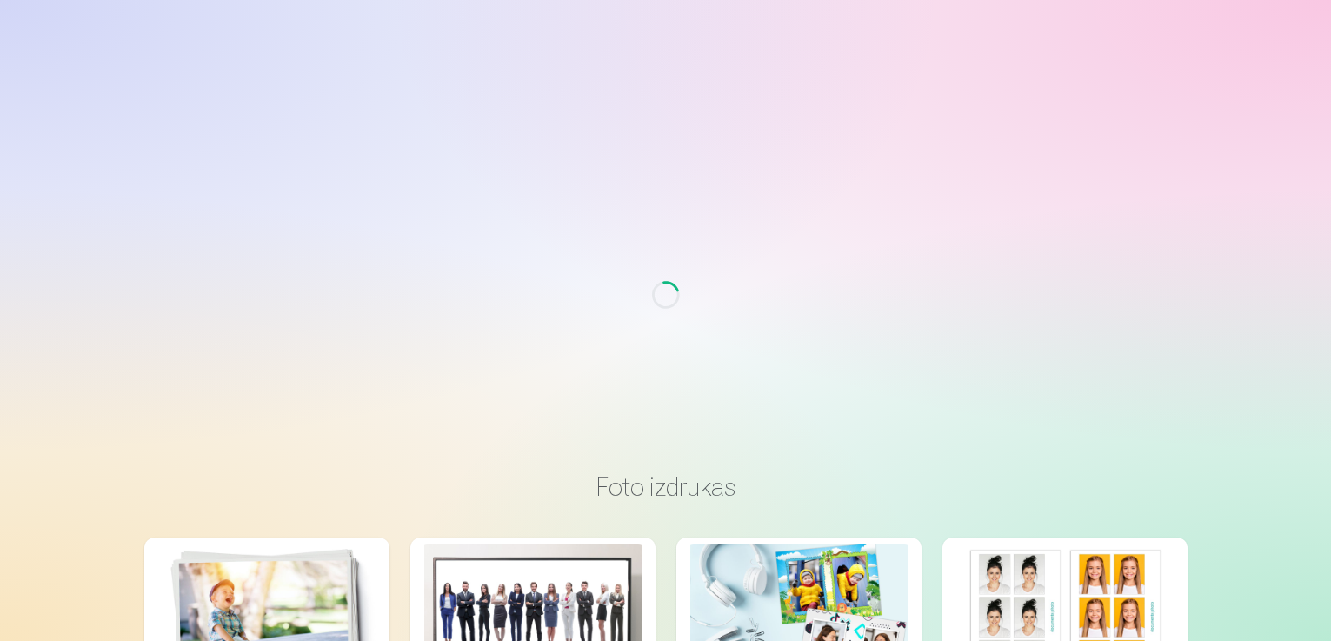
scroll to position [87, 0]
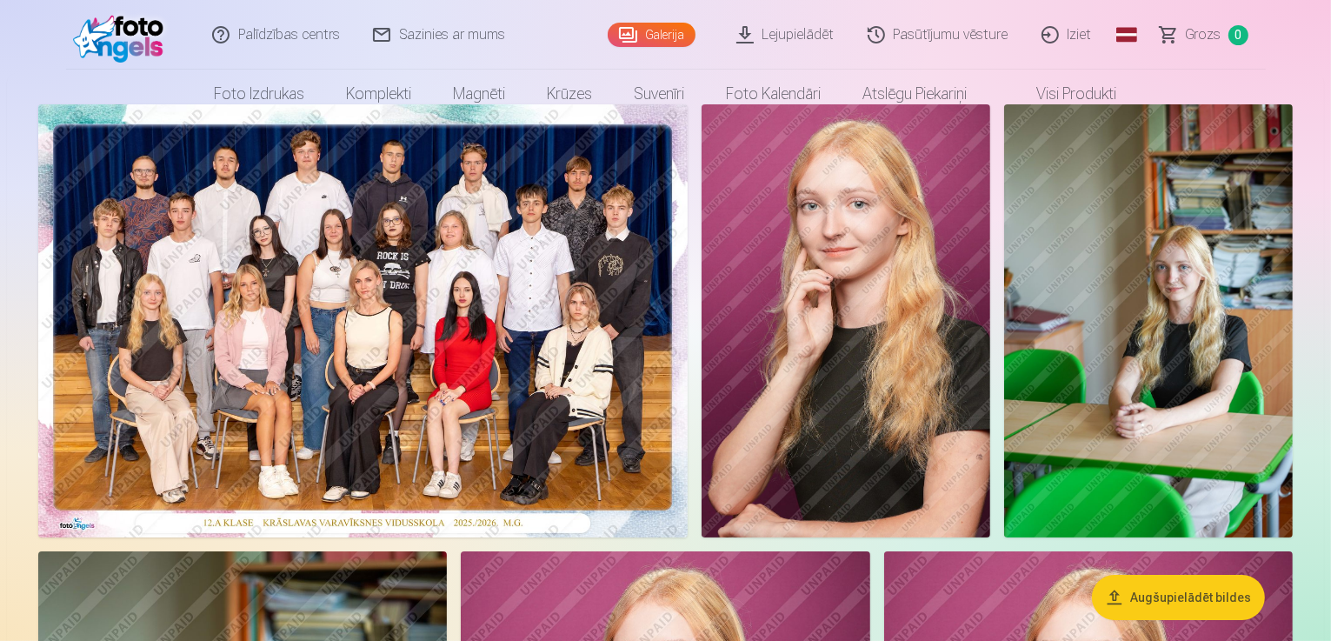
click at [1078, 46] on link "Iziet" at bounding box center [1067, 35] width 83 height 70
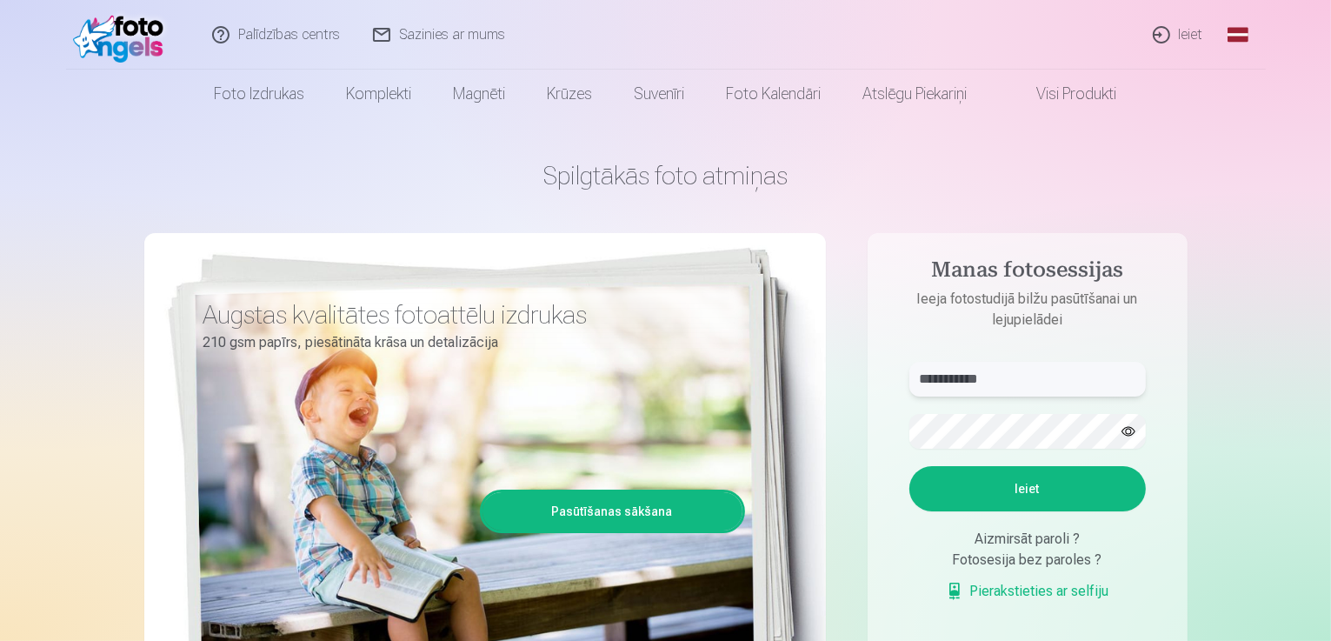
click at [1045, 388] on input "**********" at bounding box center [1027, 379] width 236 height 35
type input "**********"
click at [1046, 491] on button "Ieiet" at bounding box center [1027, 488] width 236 height 45
